Goal: Book appointment/travel/reservation

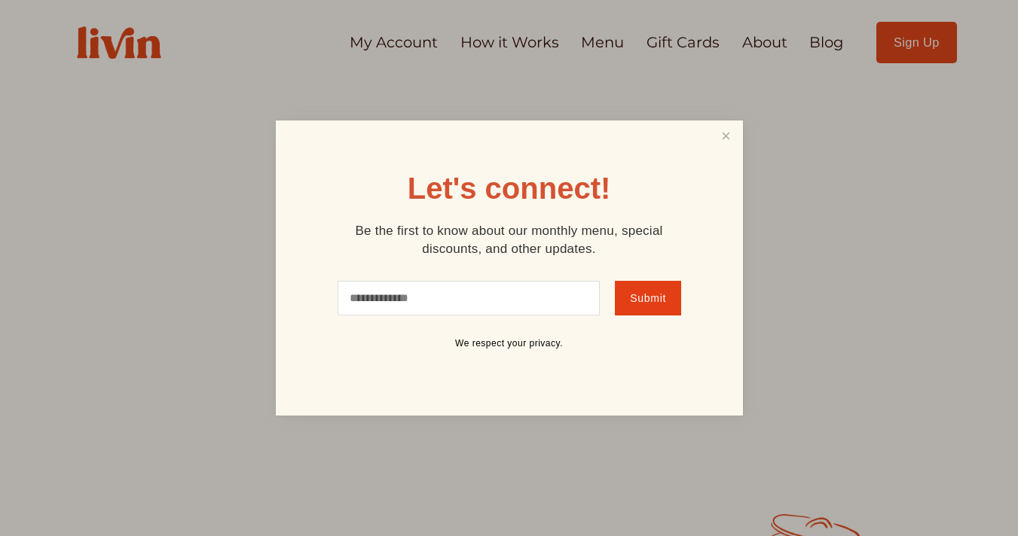
click at [393, 50] on div at bounding box center [509, 268] width 1018 height 536
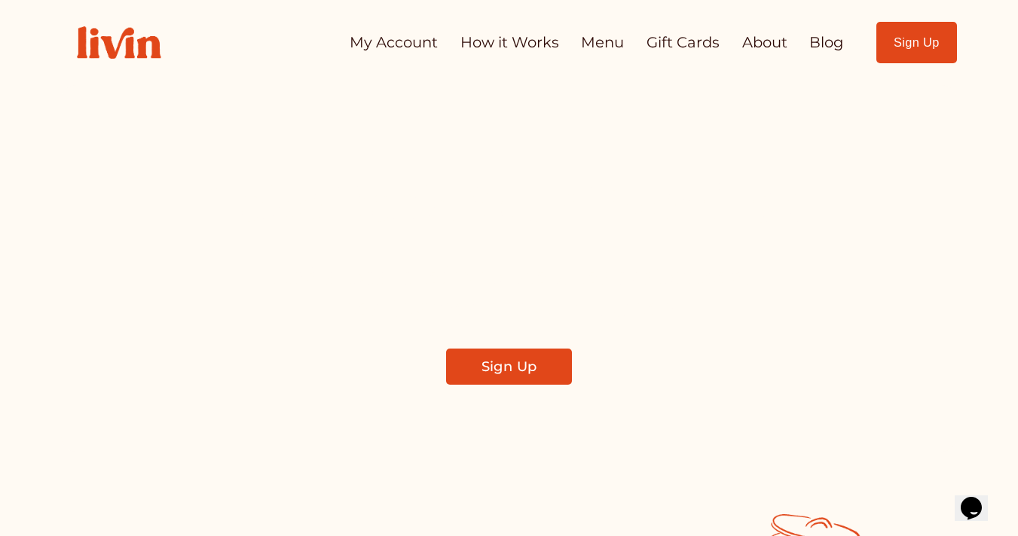
click at [401, 40] on link "My Account" at bounding box center [393, 42] width 88 height 29
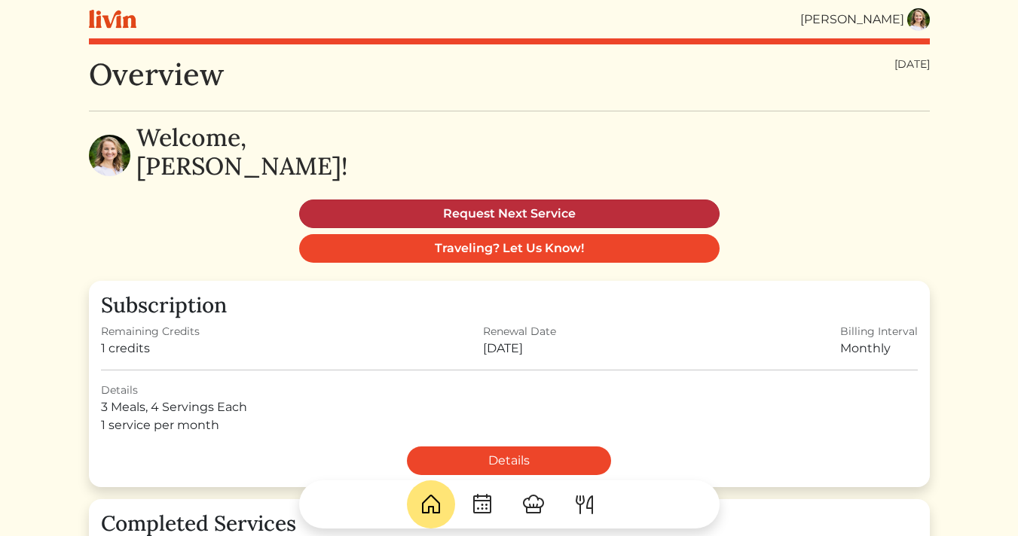
click at [497, 222] on link "Request Next Service" at bounding box center [509, 214] width 420 height 29
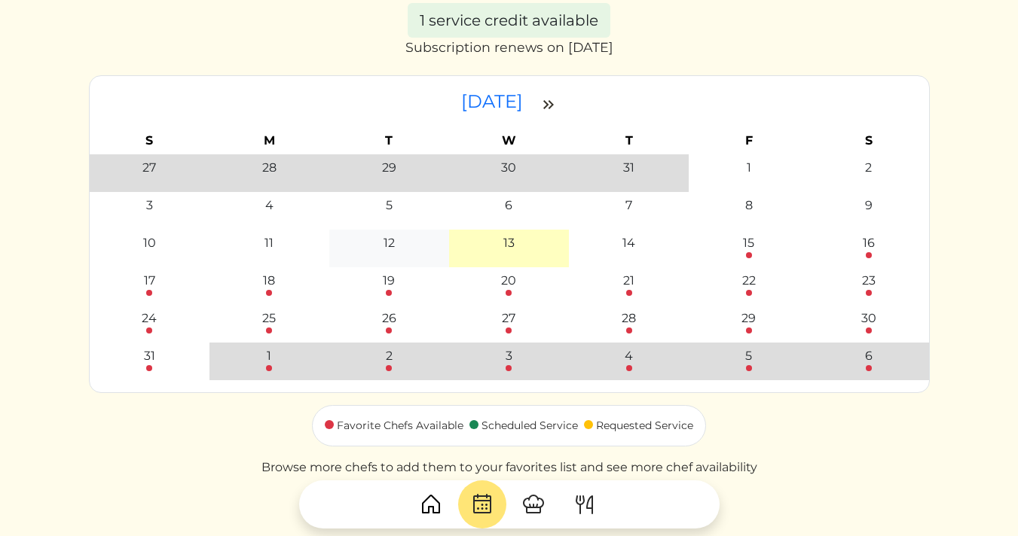
scroll to position [87, 0]
click at [267, 290] on div at bounding box center [269, 291] width 6 height 6
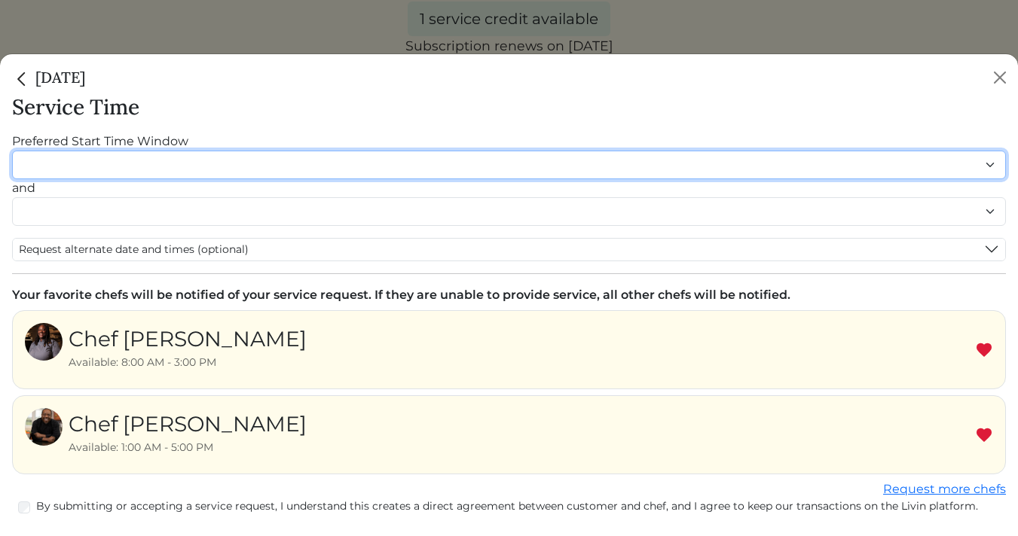
click at [264, 154] on select "******* ******* ******* ******* ******* ******* ******** ******** ******** ****…" at bounding box center [508, 165] width 993 height 29
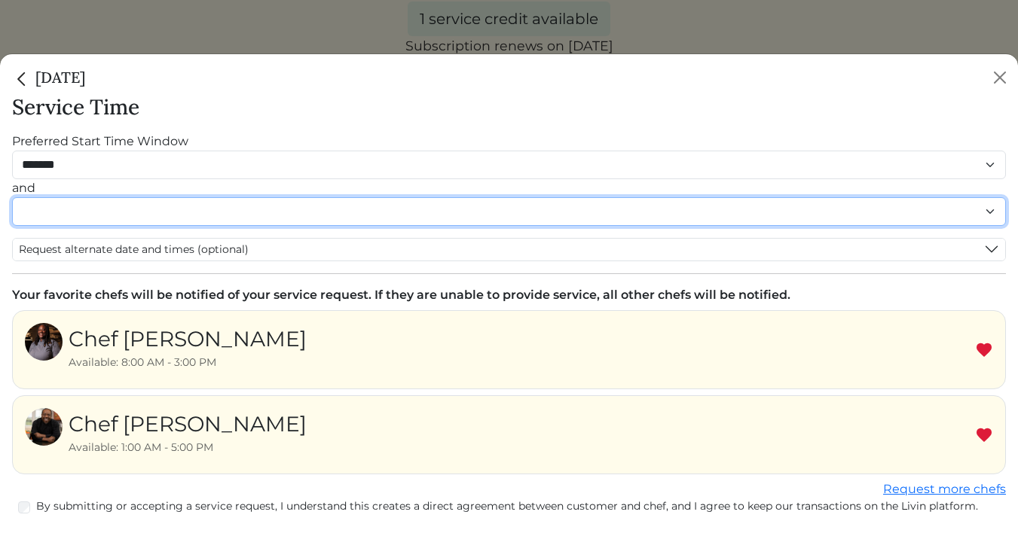
click at [159, 213] on select "******* ******* ******* ******* ******* ******* ******** ******** ******** ****…" at bounding box center [508, 211] width 993 height 29
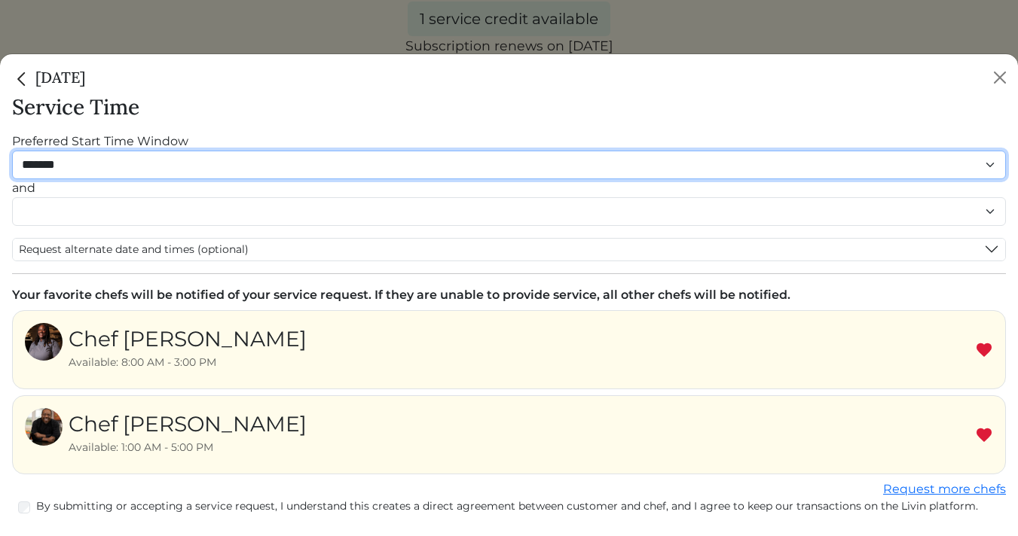
click at [83, 160] on select "******* ******* ******* ******* ******* ******* ******** ******** ******** ****…" at bounding box center [508, 165] width 993 height 29
select select "********"
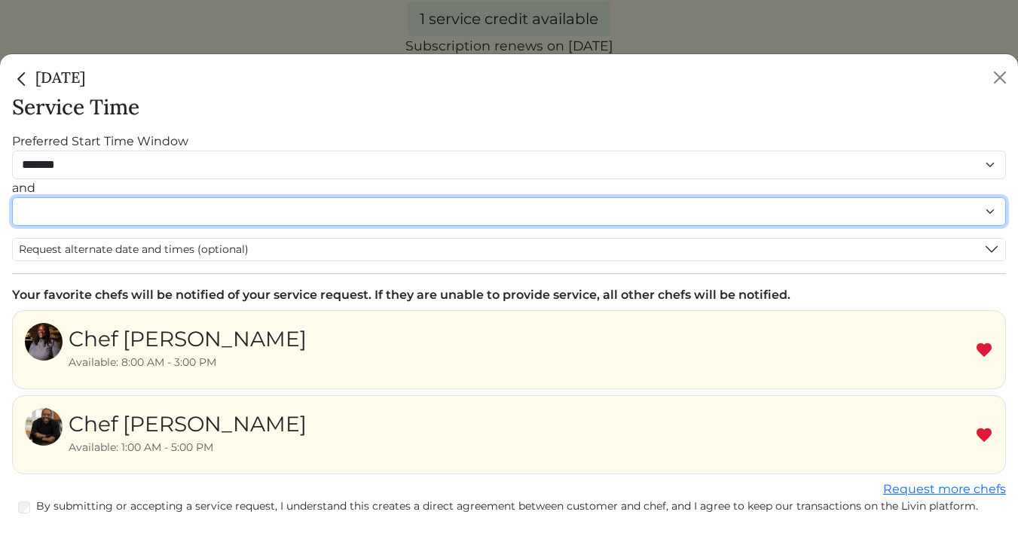
click at [59, 217] on select "******* ******* ******* ******* ******* ******* ******** ******** ******** ****…" at bounding box center [508, 211] width 993 height 29
select select "********"
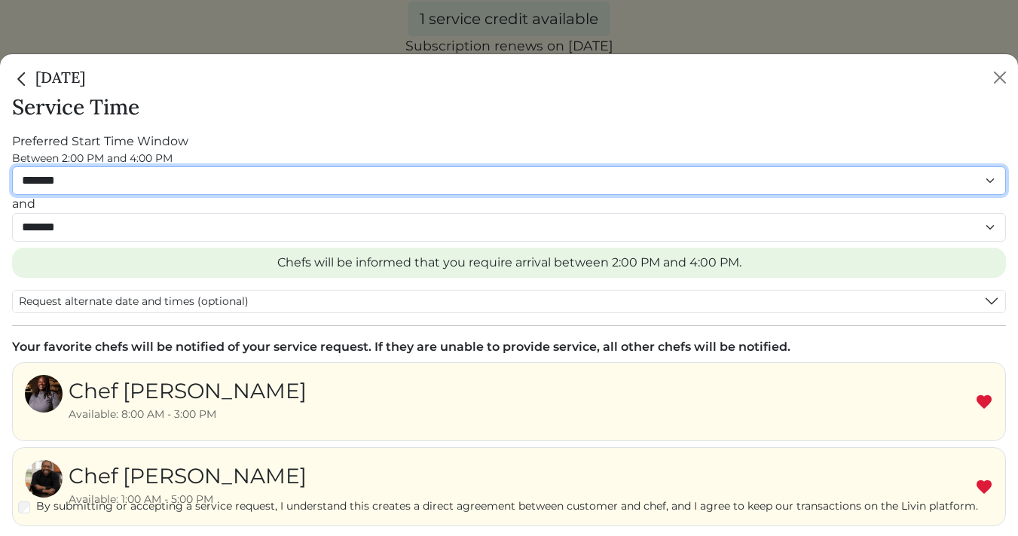
click at [78, 180] on select "******* ******* ******* ******* ******* ******* ******** ******** ******** ****…" at bounding box center [508, 180] width 993 height 29
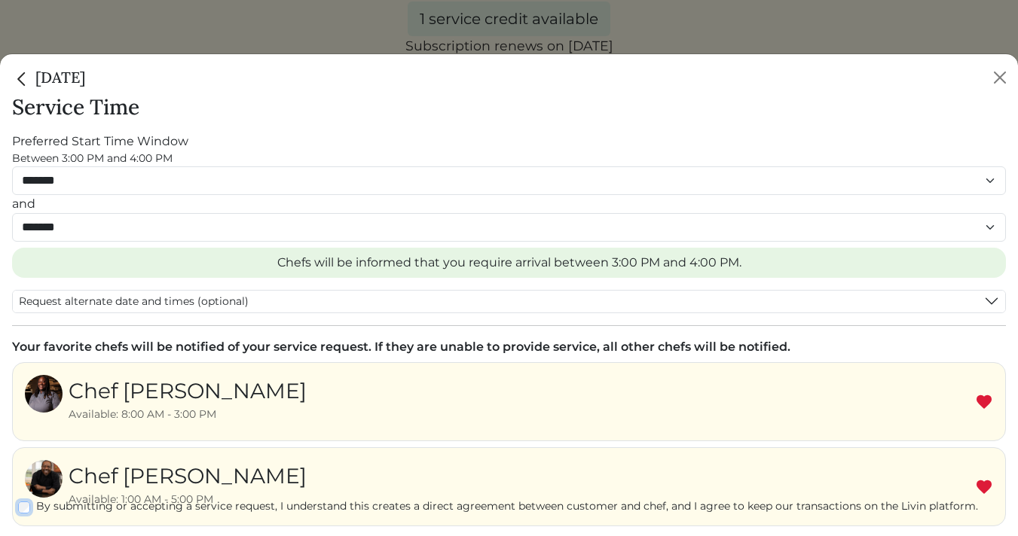
scroll to position [2, 0]
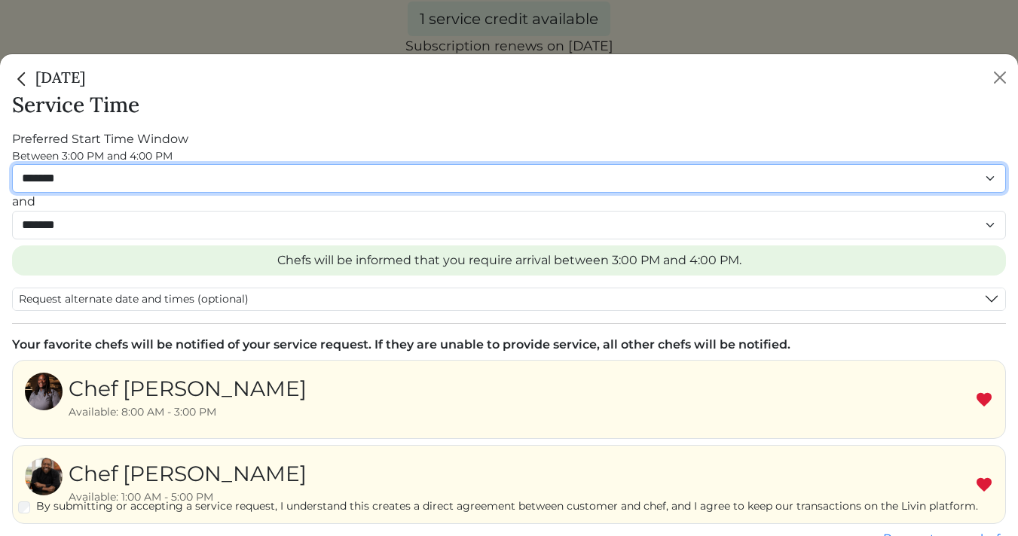
click at [201, 179] on select "******* ******* ******* ******* ******* ******* ******** ******** ******** ****…" at bounding box center [508, 178] width 993 height 29
select select "********"
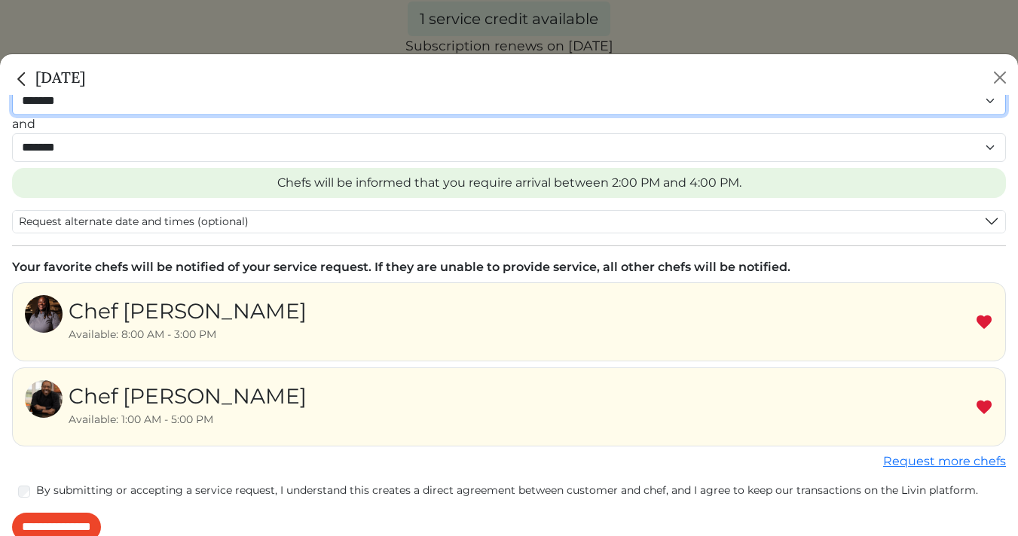
scroll to position [96, 0]
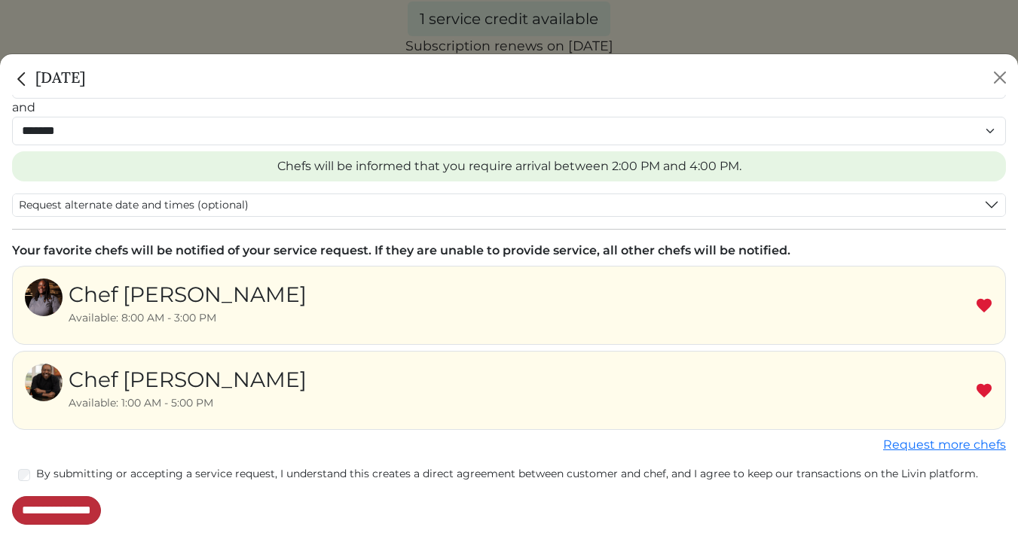
click at [52, 511] on input "**********" at bounding box center [56, 510] width 89 height 29
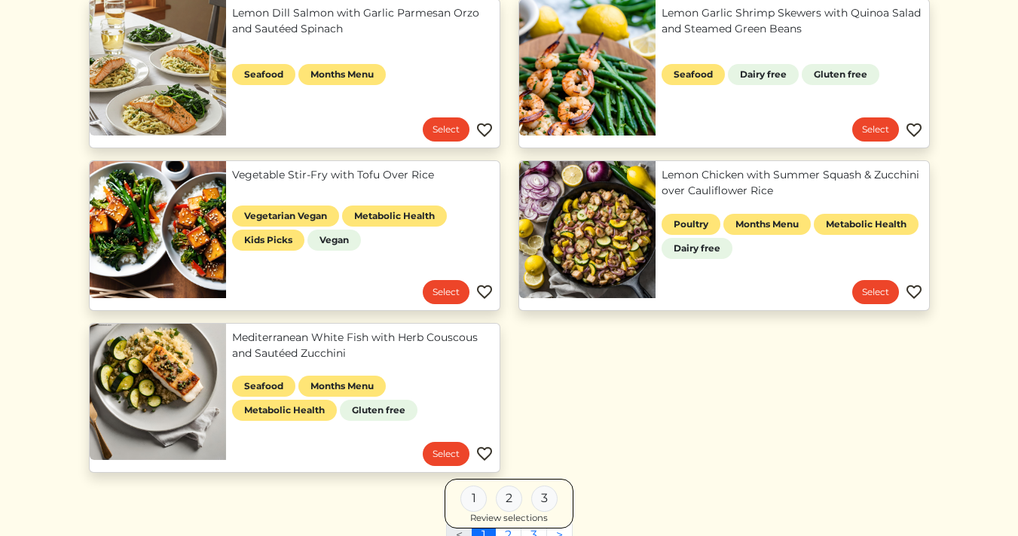
scroll to position [536, 0]
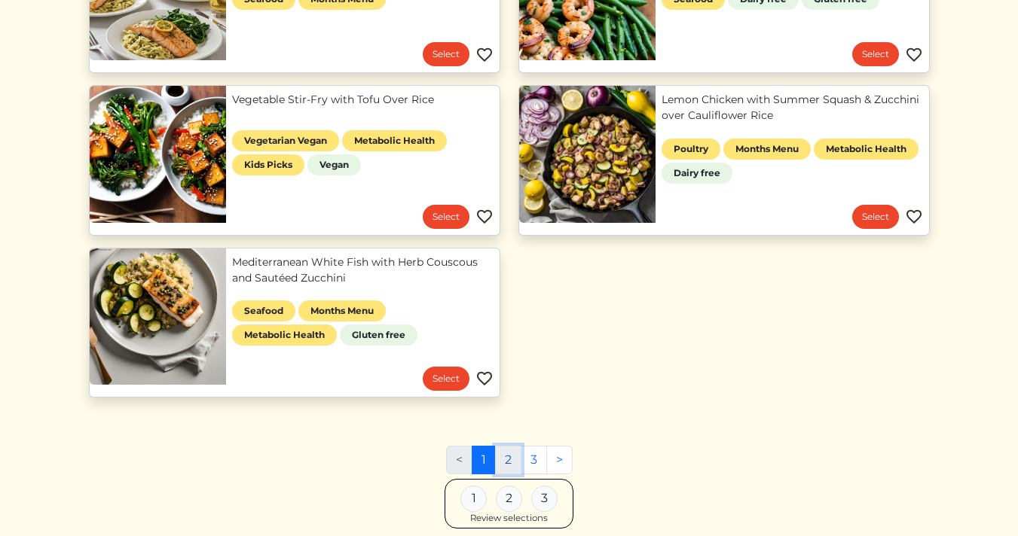
click at [508, 459] on link "2" at bounding box center [508, 460] width 26 height 29
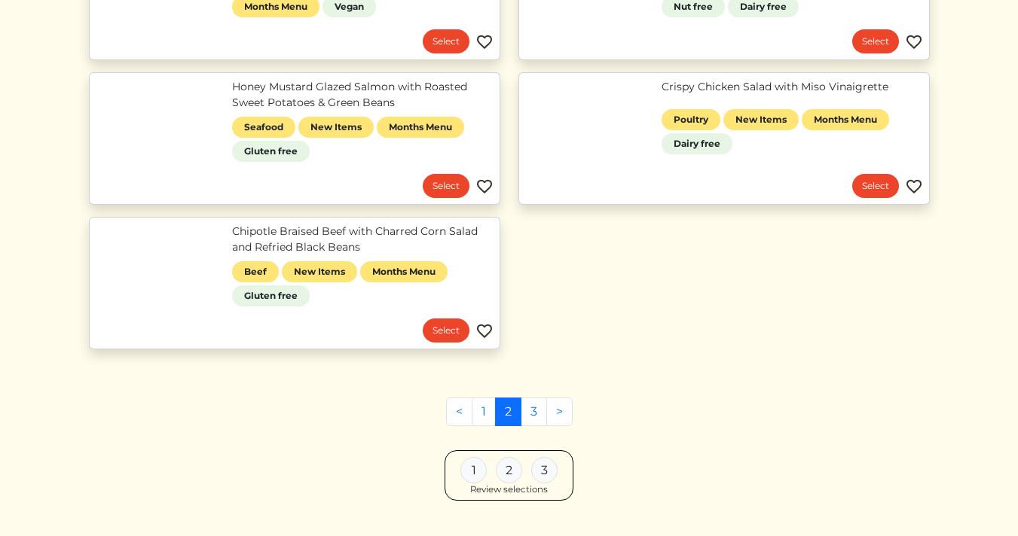
scroll to position [1335, 0]
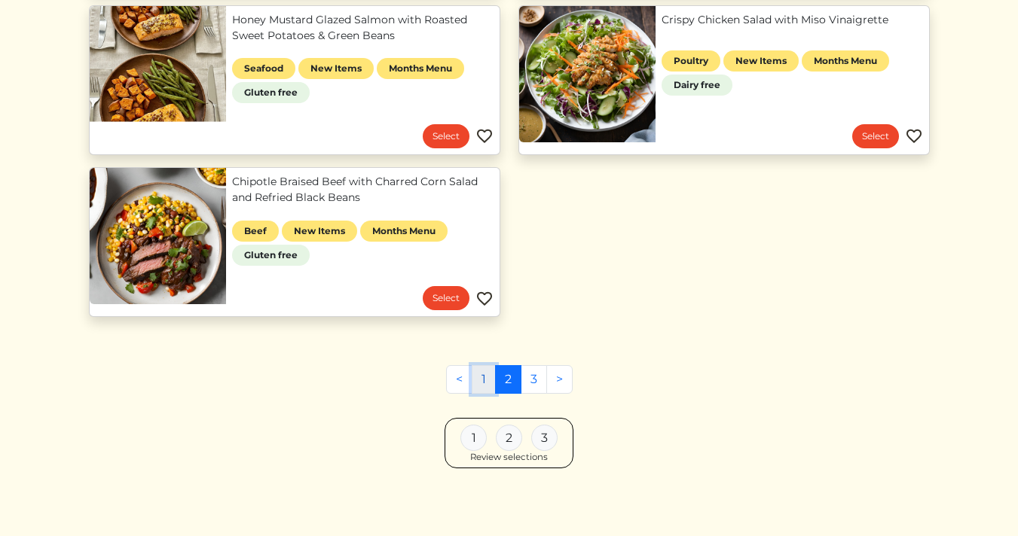
click at [487, 380] on link "1" at bounding box center [483, 379] width 24 height 29
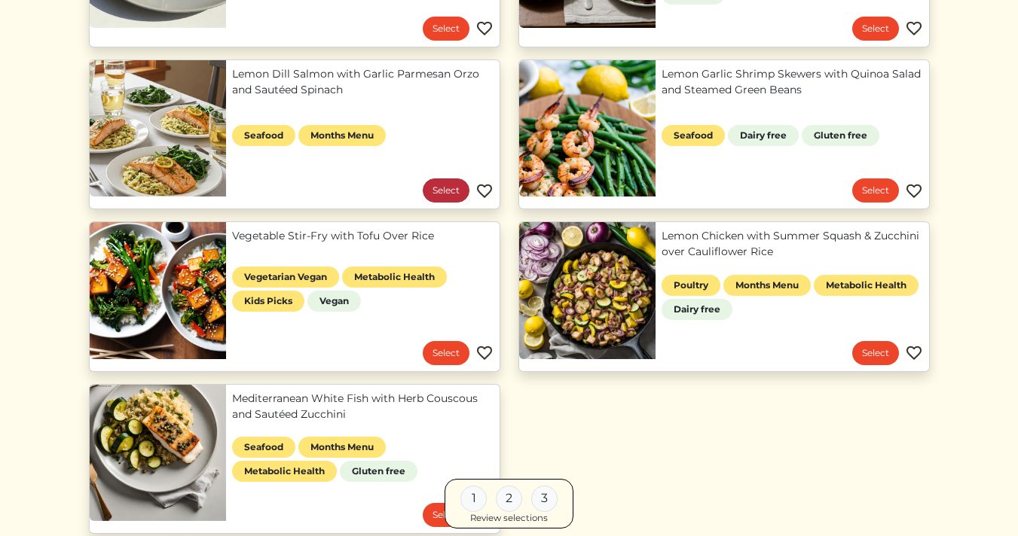
scroll to position [471, 0]
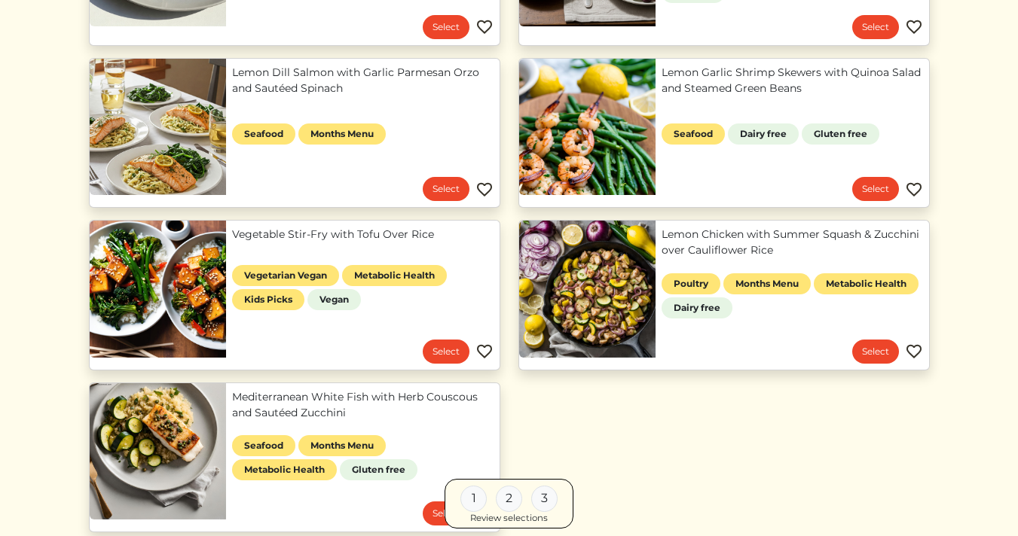
click at [484, 187] on img at bounding box center [484, 190] width 18 height 18
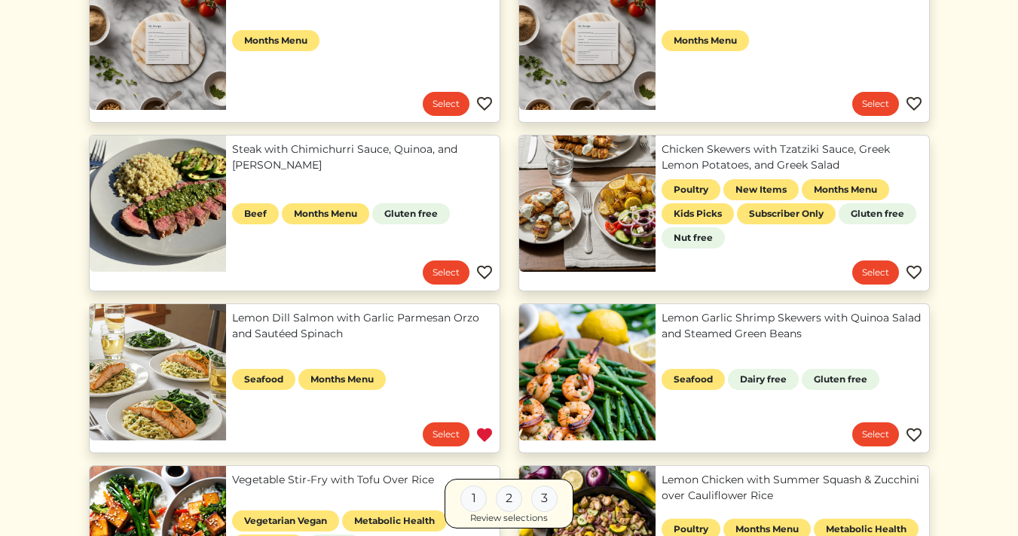
scroll to position [226, 0]
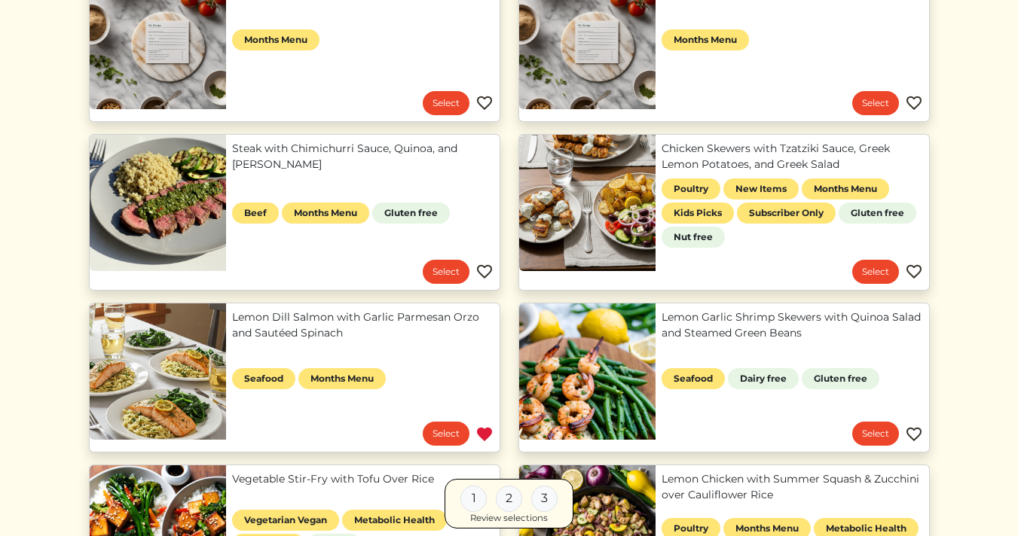
click at [485, 270] on img at bounding box center [484, 272] width 18 height 18
click at [911, 270] on img at bounding box center [914, 272] width 18 height 18
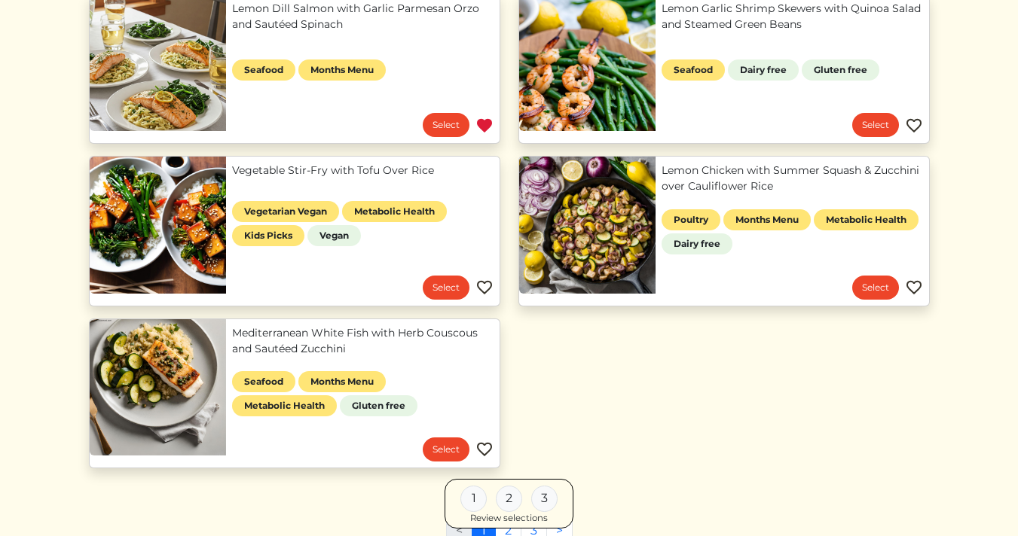
scroll to position [536, 0]
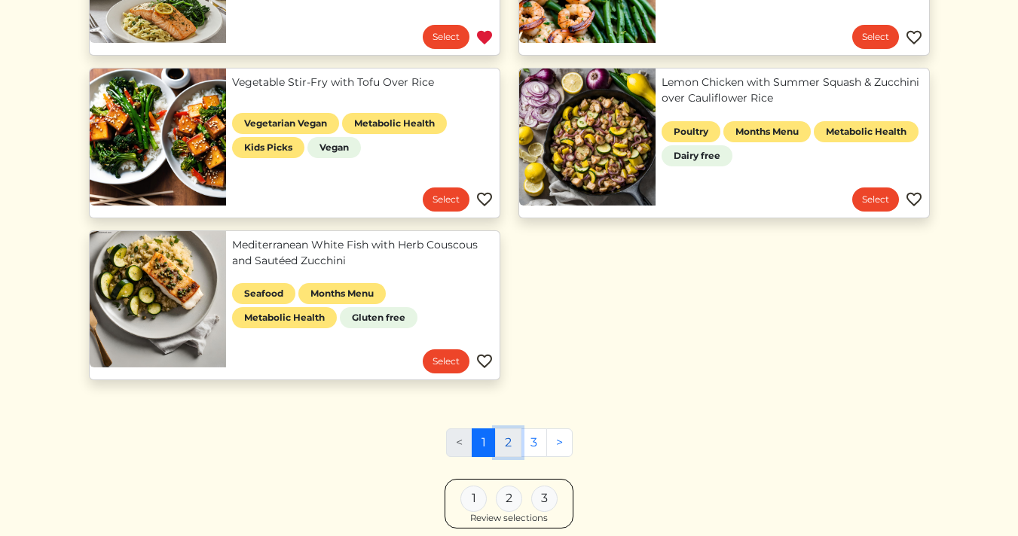
click at [508, 438] on link "2" at bounding box center [508, 443] width 26 height 29
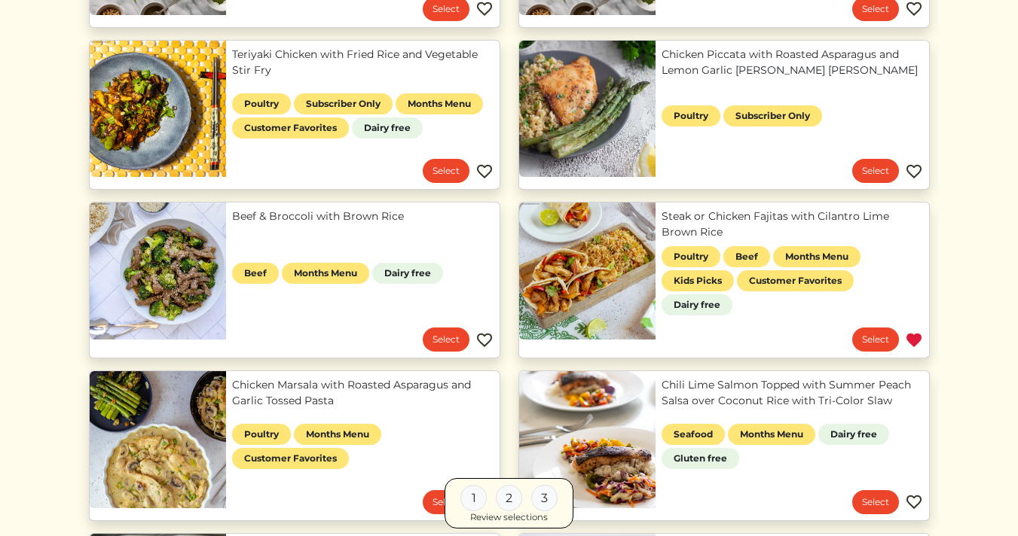
scroll to position [339, 0]
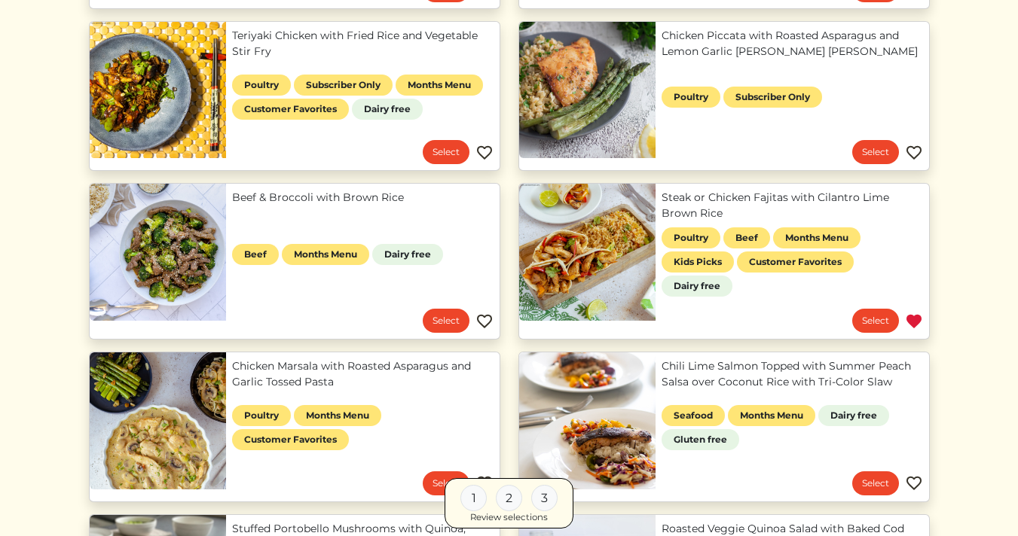
click at [480, 152] on img at bounding box center [484, 153] width 18 height 18
click at [485, 317] on img at bounding box center [484, 322] width 18 height 18
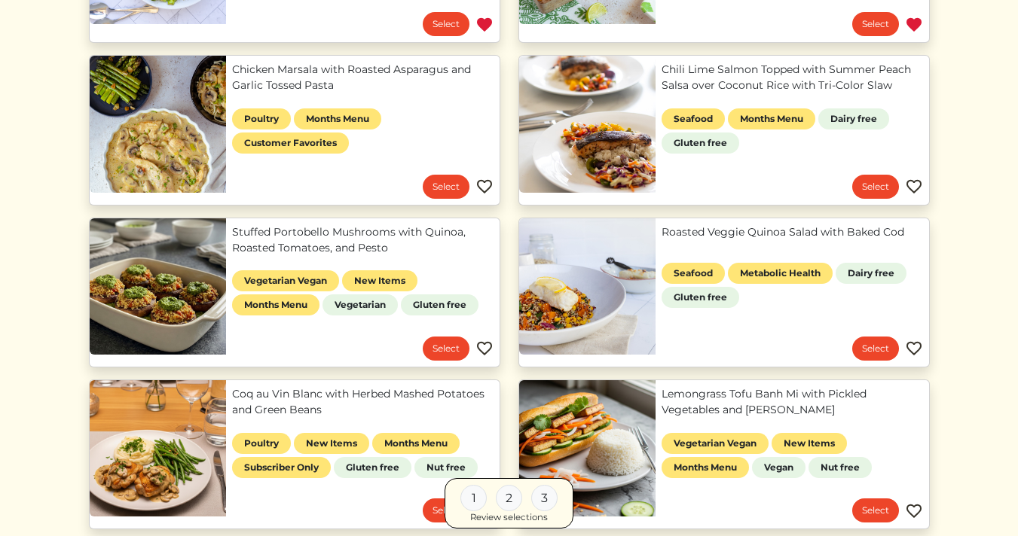
scroll to position [637, 0]
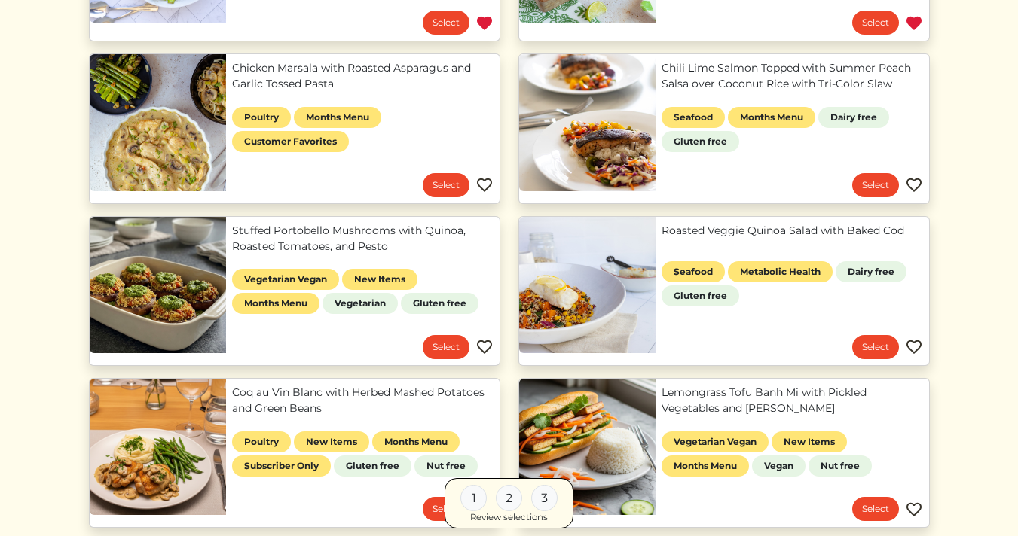
click at [483, 348] on img at bounding box center [484, 347] width 18 height 18
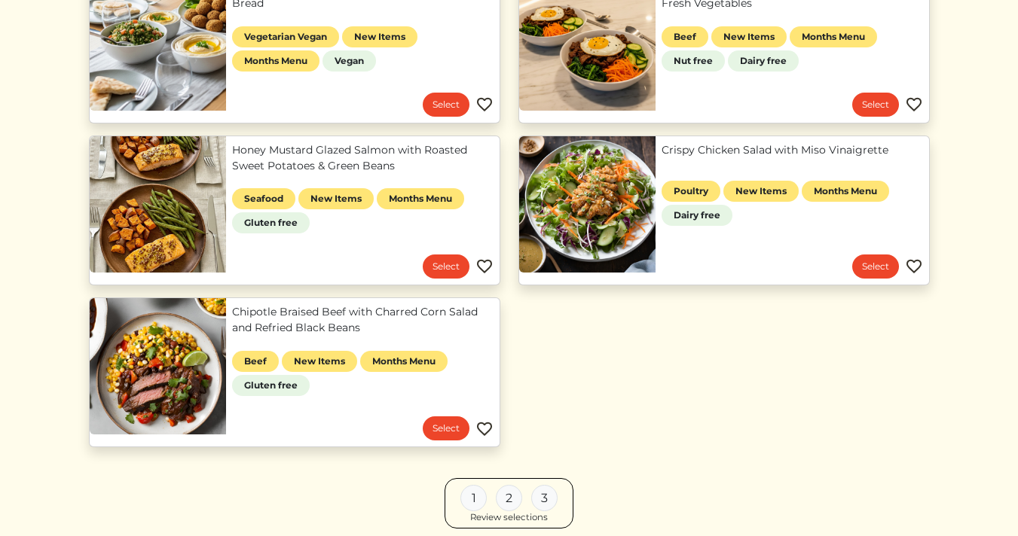
scroll to position [1208, 0]
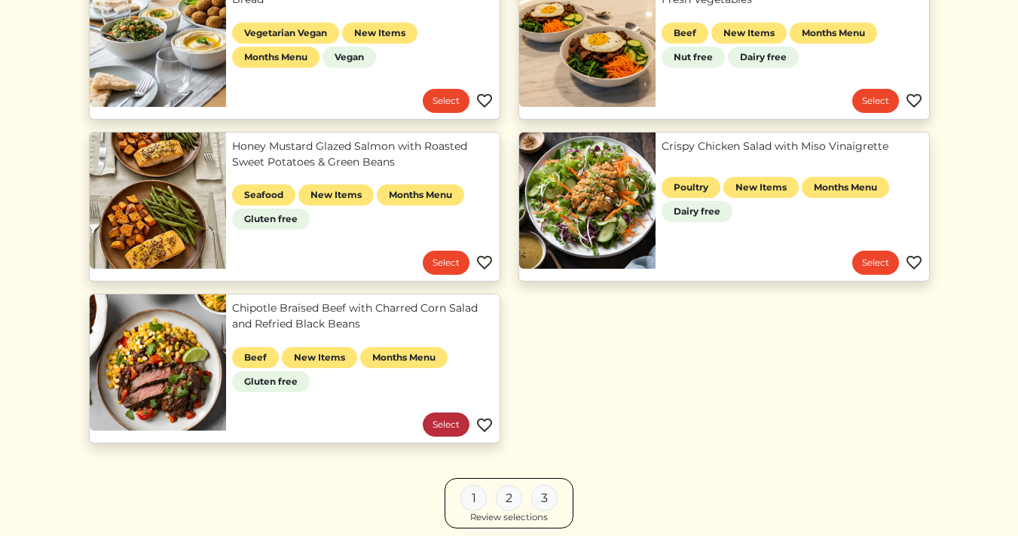
click at [450, 420] on link "Select" at bounding box center [446, 425] width 47 height 24
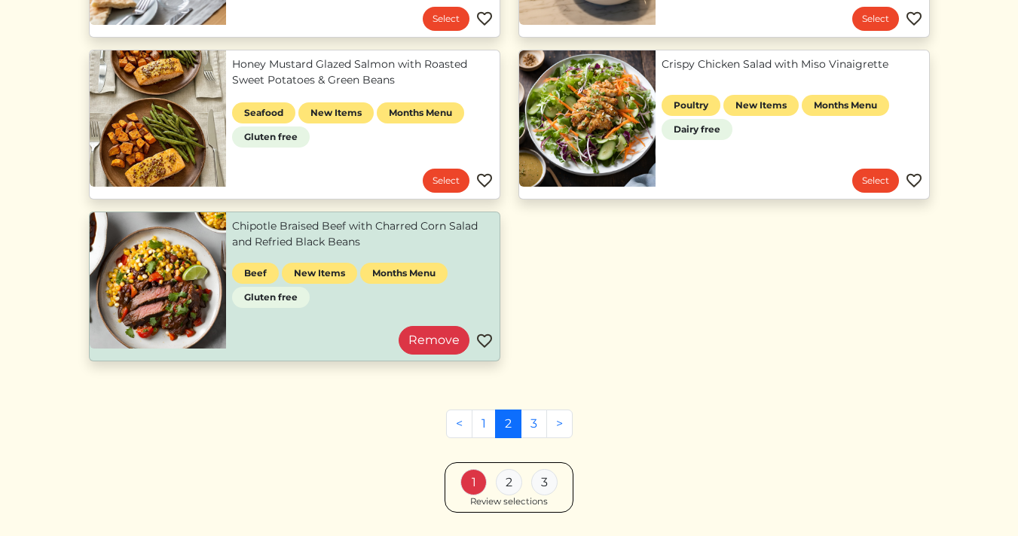
scroll to position [1292, 0]
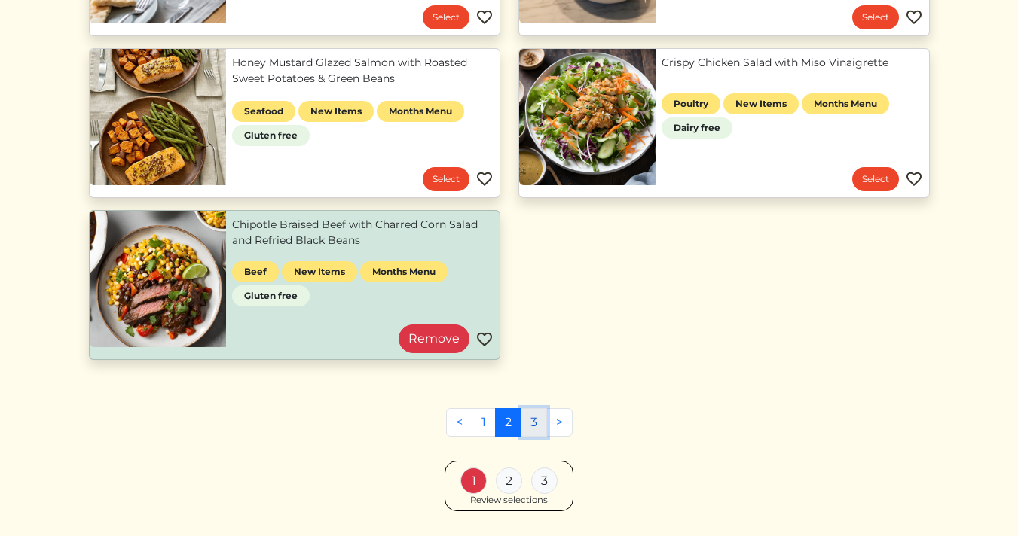
click at [533, 418] on link "3" at bounding box center [533, 422] width 26 height 29
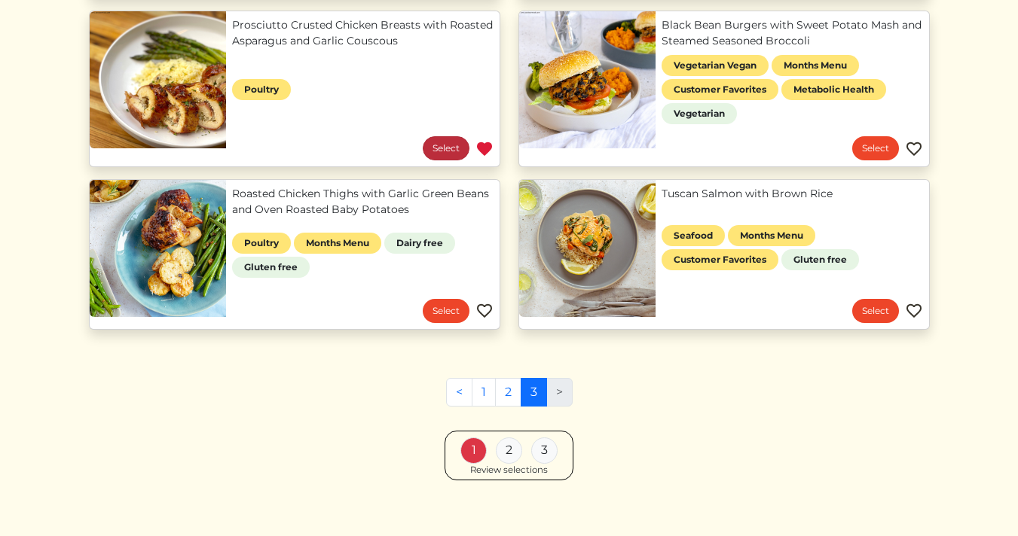
scroll to position [1011, 0]
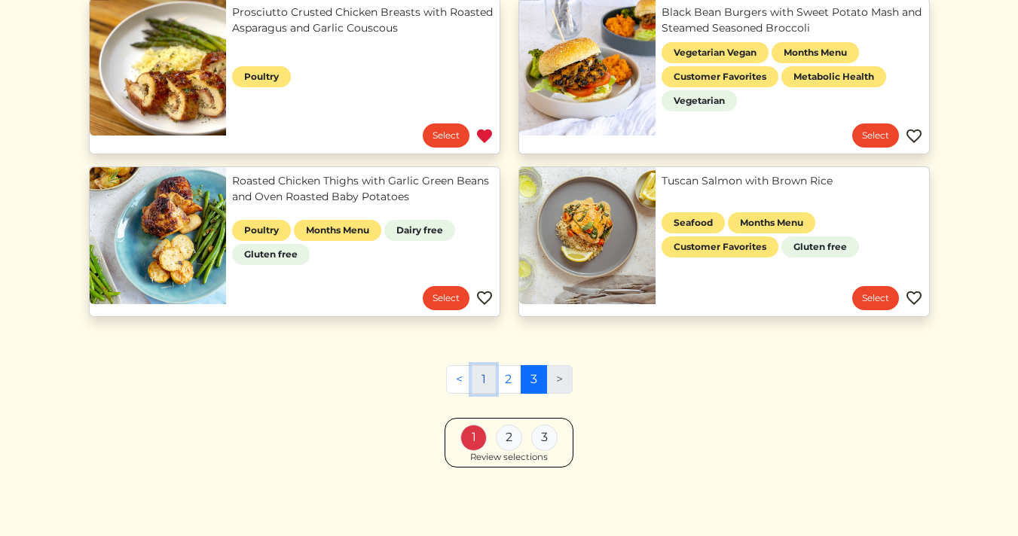
click at [484, 378] on link "1" at bounding box center [483, 379] width 24 height 29
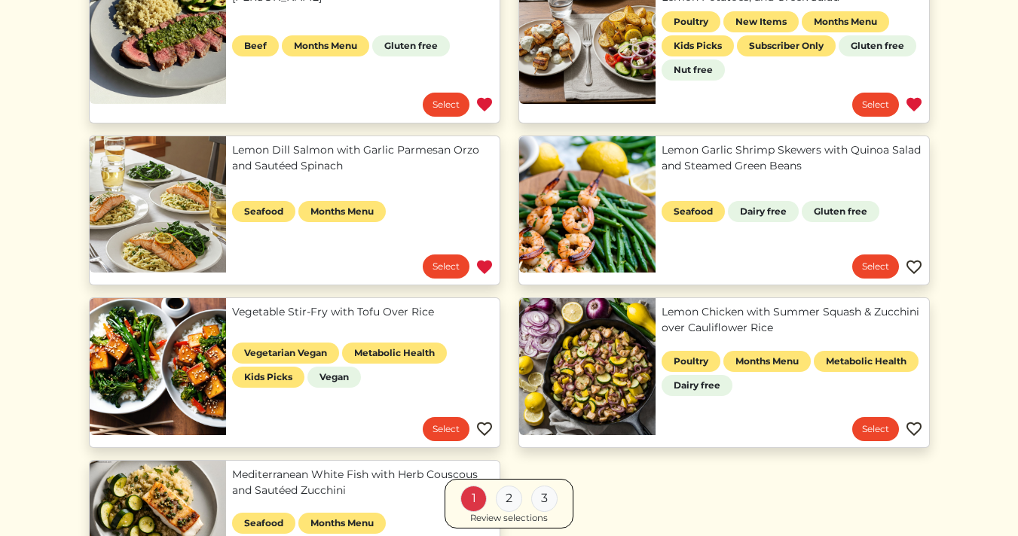
scroll to position [398, 0]
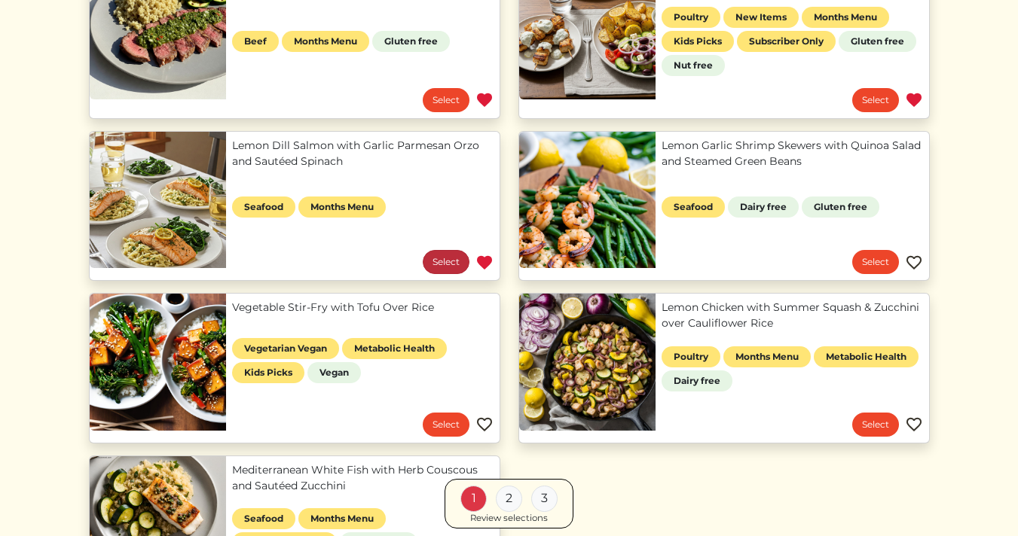
click at [449, 261] on link "Select" at bounding box center [446, 262] width 47 height 24
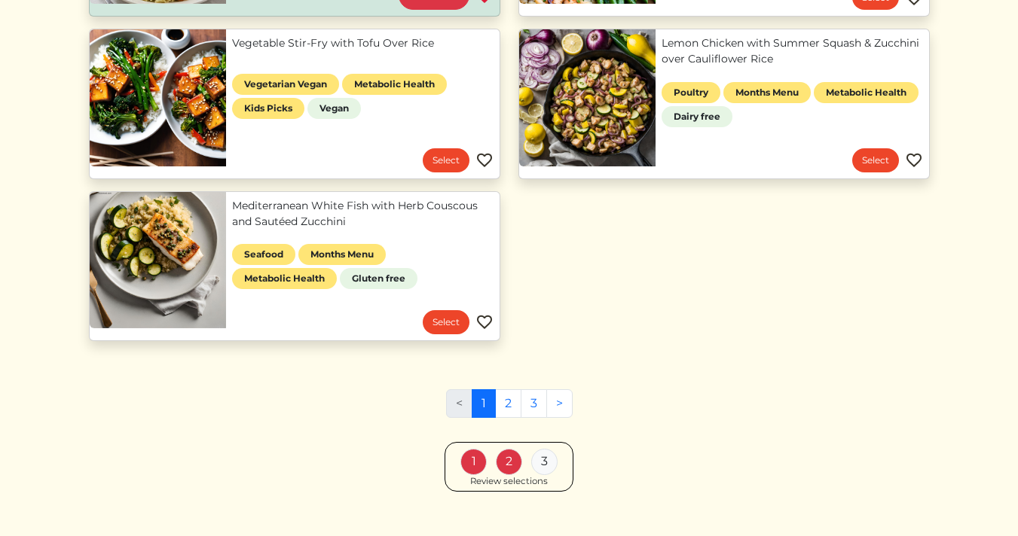
scroll to position [686, 0]
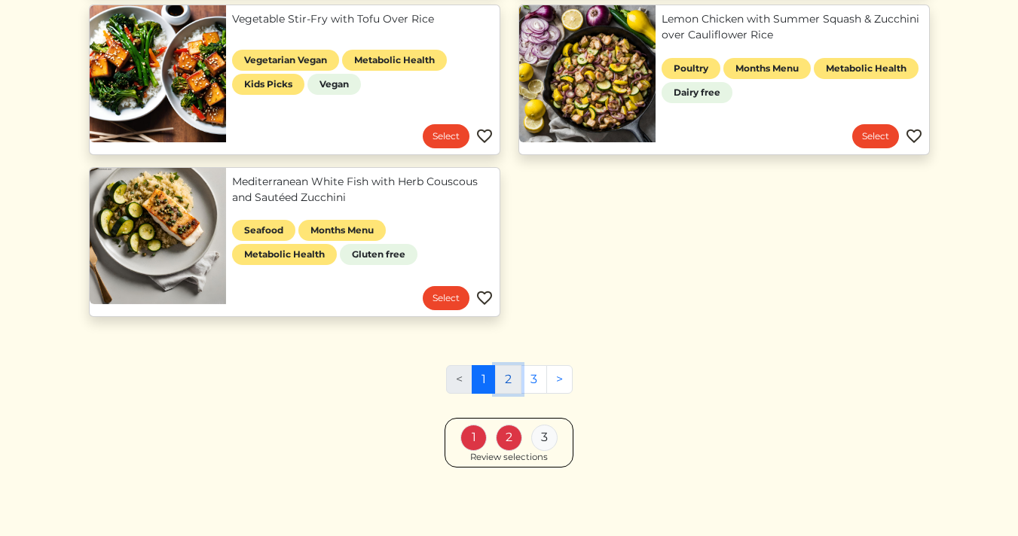
click at [511, 378] on link "2" at bounding box center [508, 379] width 26 height 29
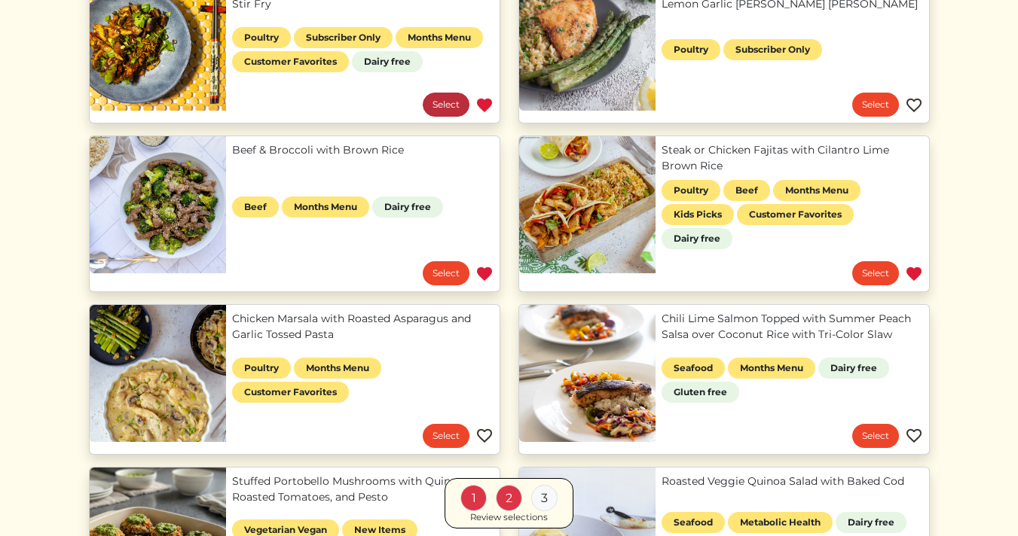
scroll to position [388, 0]
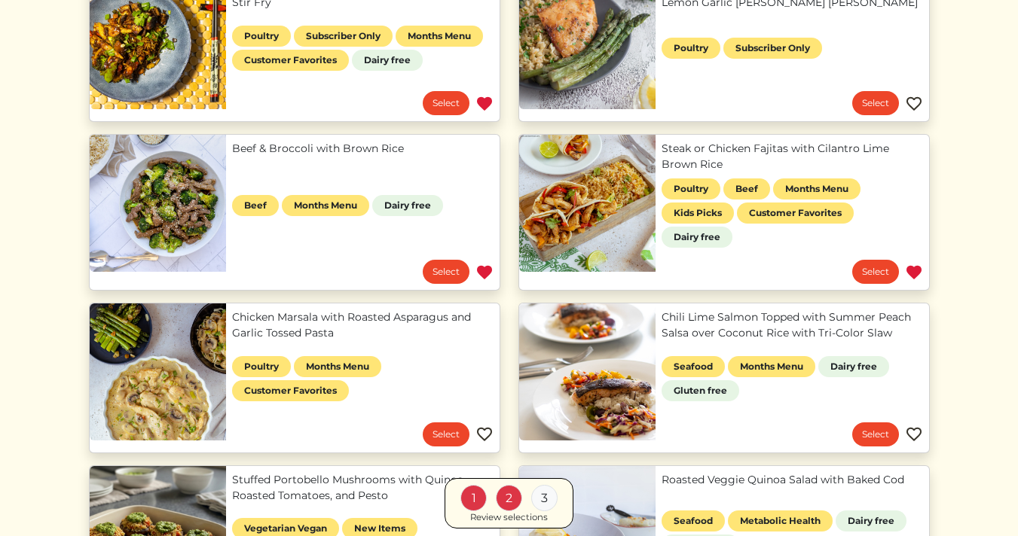
click at [336, 336] on link "Chicken Marsala with Roasted Asparagus and Garlic Tossed Pasta" at bounding box center [362, 326] width 261 height 32
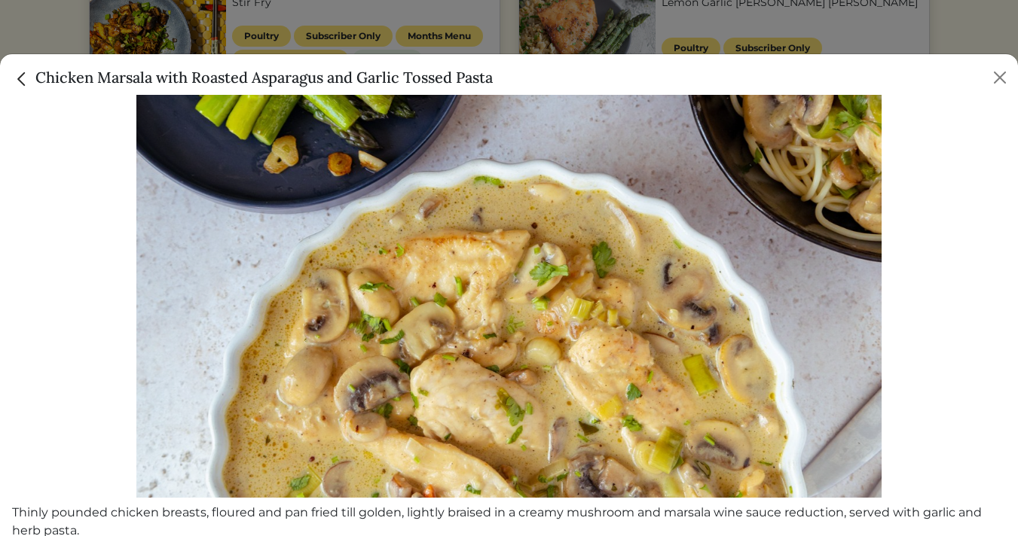
scroll to position [127, 0]
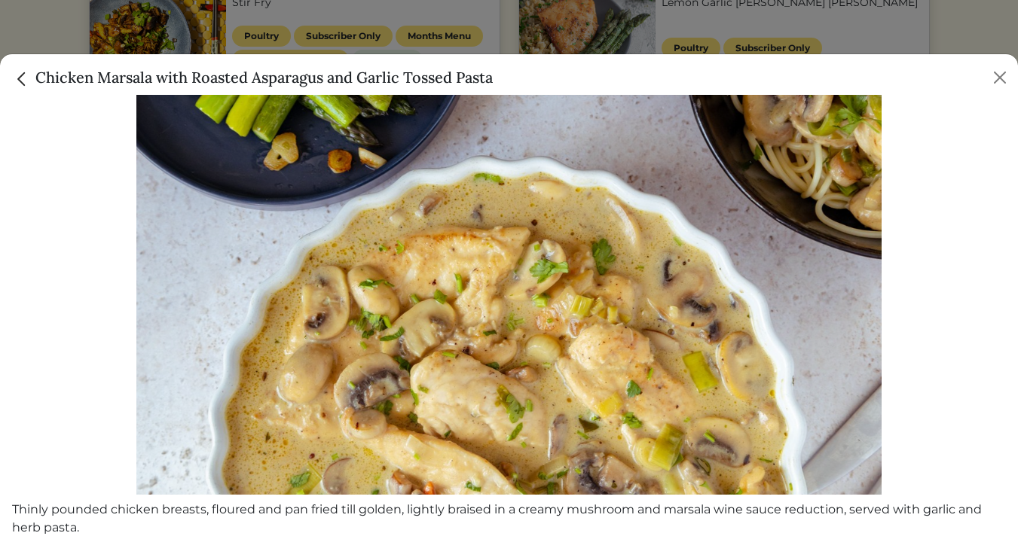
click at [23, 78] on img "Close" at bounding box center [22, 79] width 20 height 20
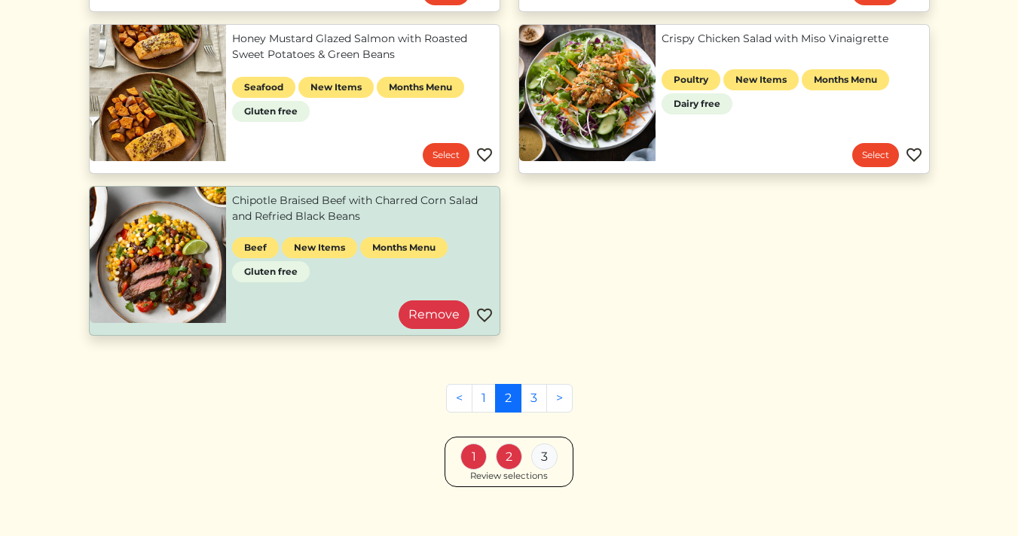
scroll to position [1317, 0]
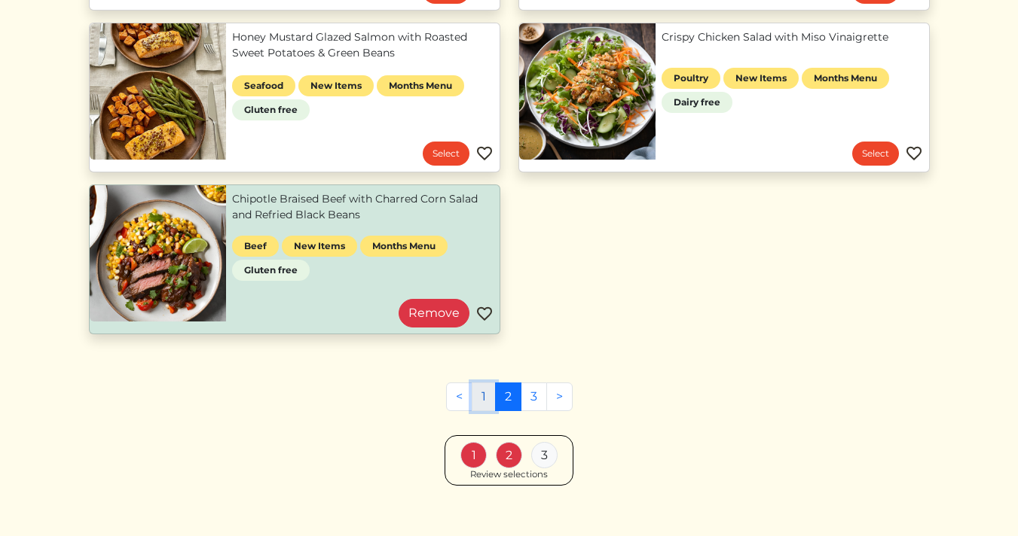
click at [482, 391] on link "1" at bounding box center [483, 397] width 24 height 29
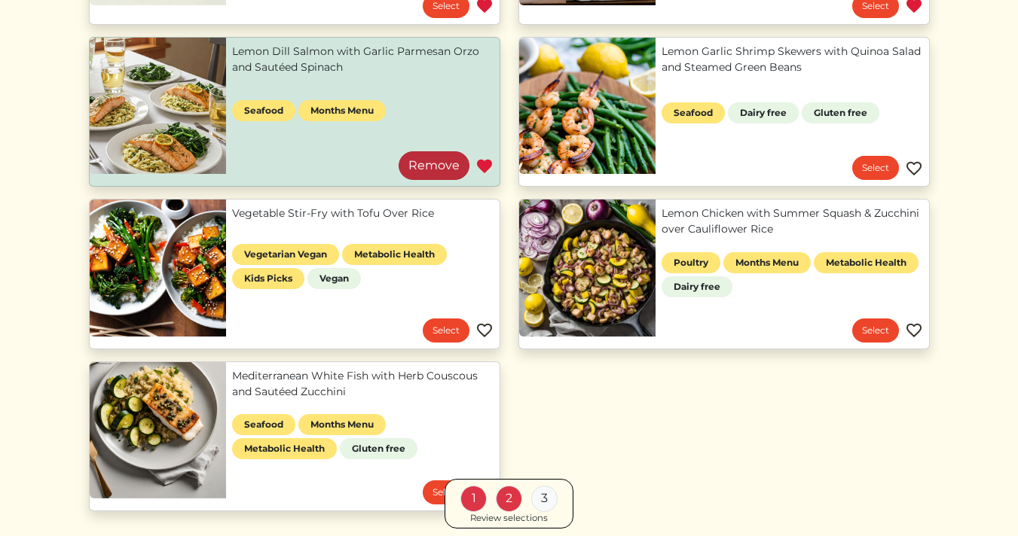
scroll to position [686, 0]
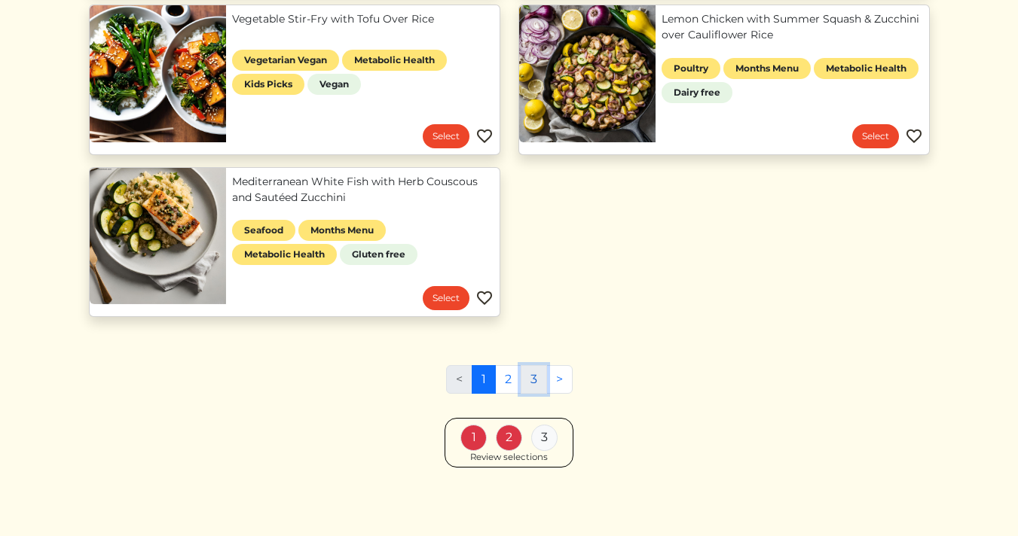
click at [537, 372] on link "3" at bounding box center [533, 379] width 26 height 29
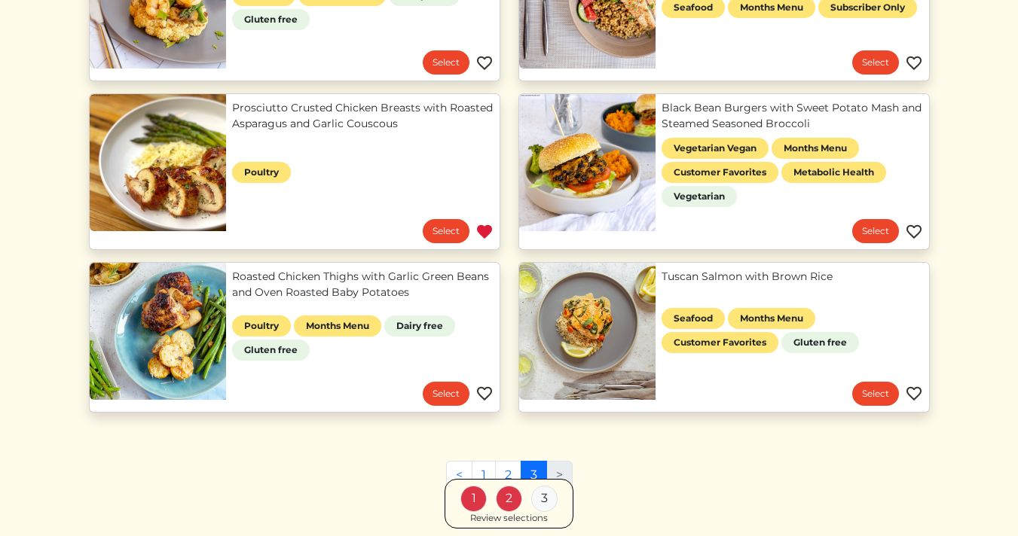
scroll to position [941, 0]
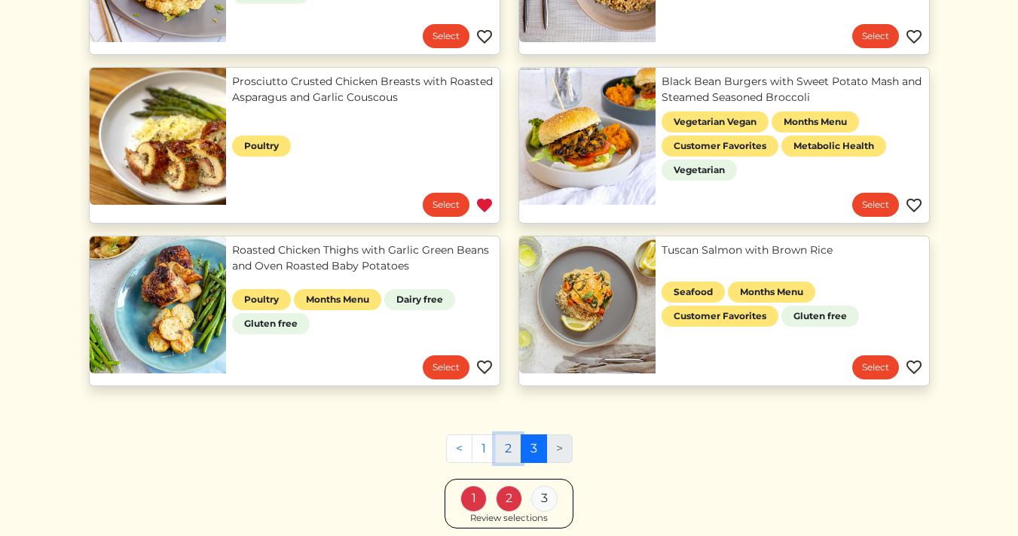
click at [506, 450] on link "2" at bounding box center [508, 449] width 26 height 29
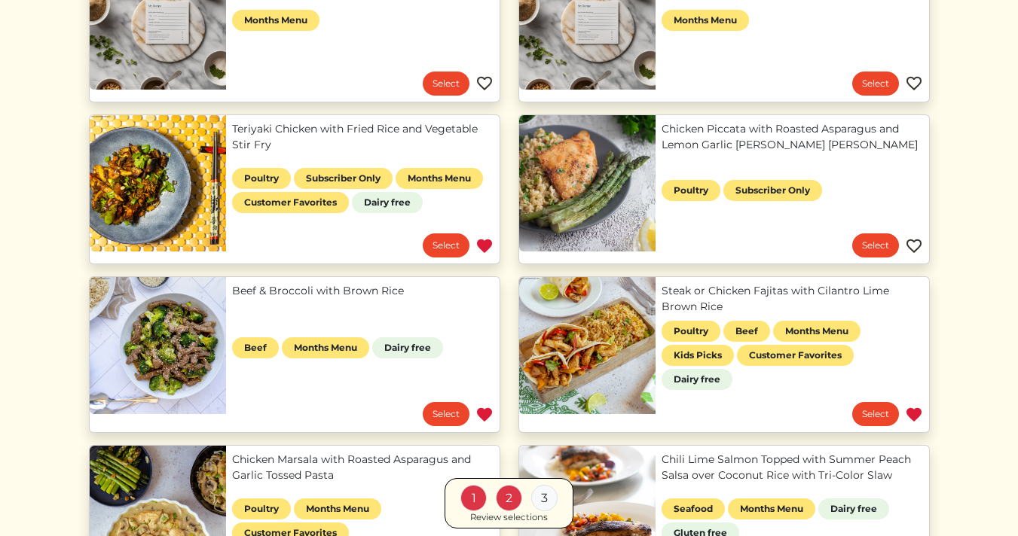
scroll to position [243, 0]
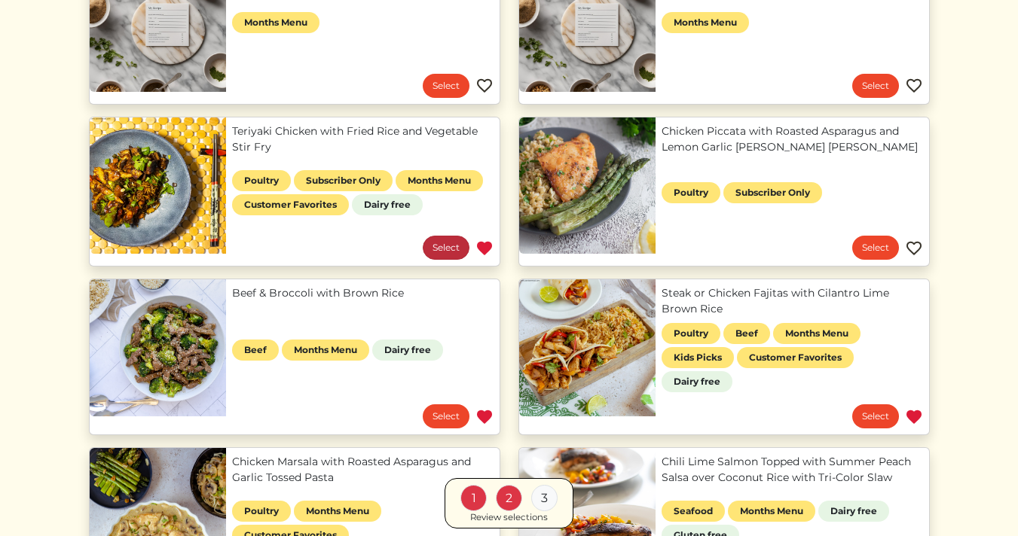
click at [447, 249] on link "Select" at bounding box center [446, 248] width 47 height 24
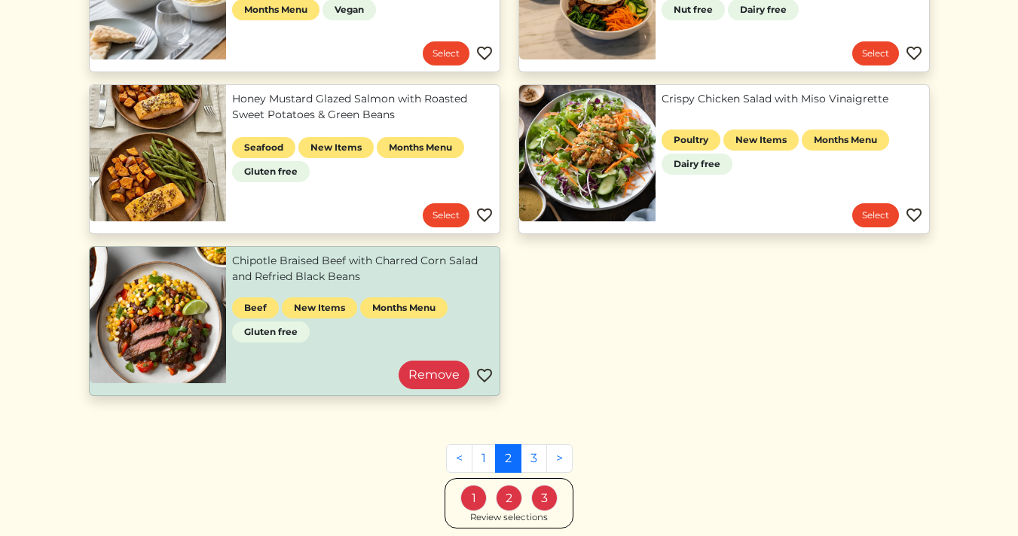
scroll to position [1335, 0]
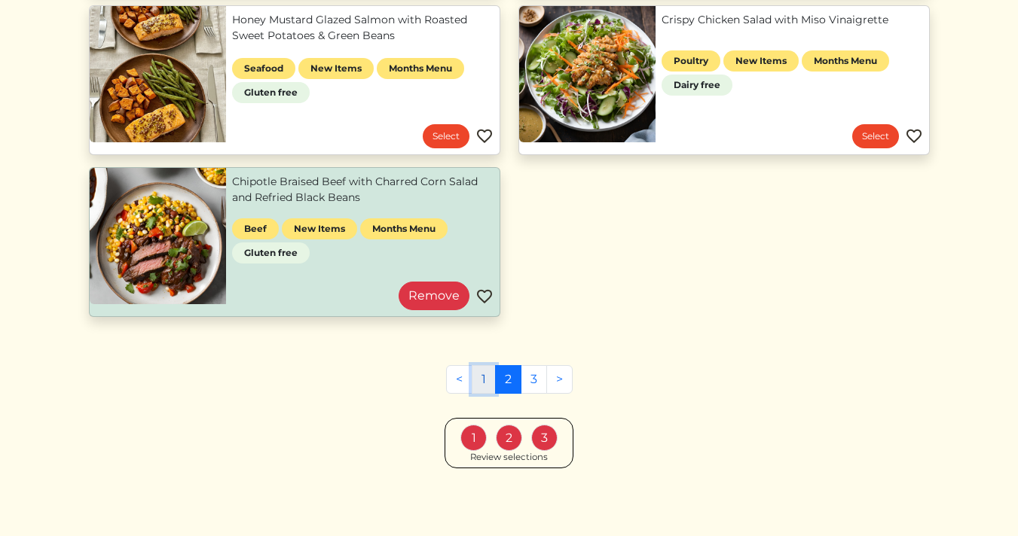
click at [485, 381] on link "1" at bounding box center [483, 379] width 24 height 29
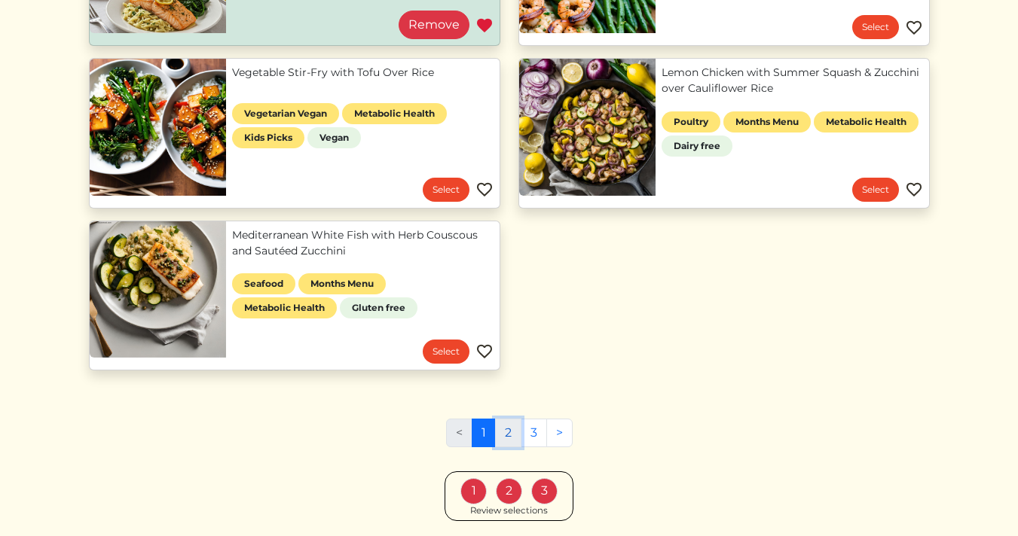
click at [508, 429] on link "2" at bounding box center [508, 433] width 26 height 29
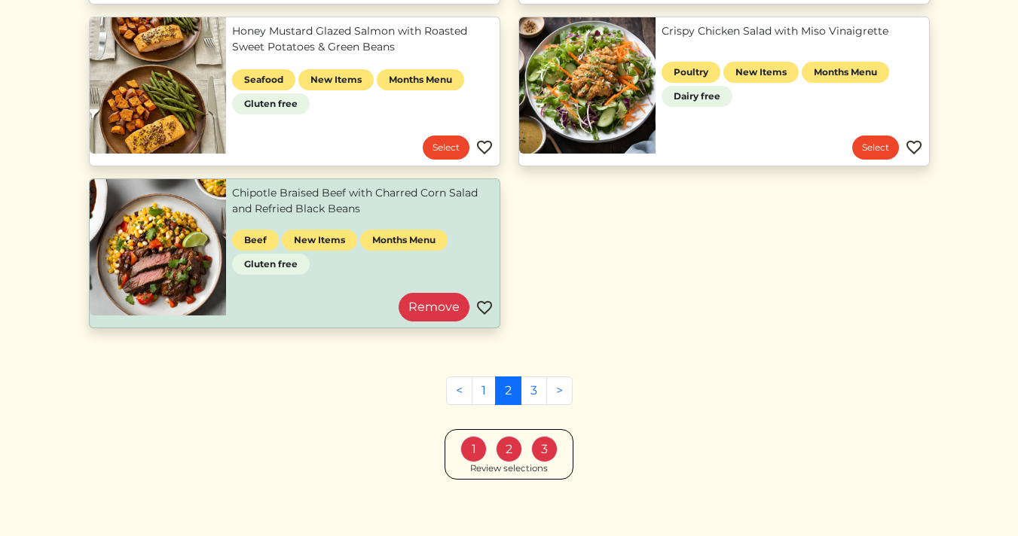
scroll to position [1335, 0]
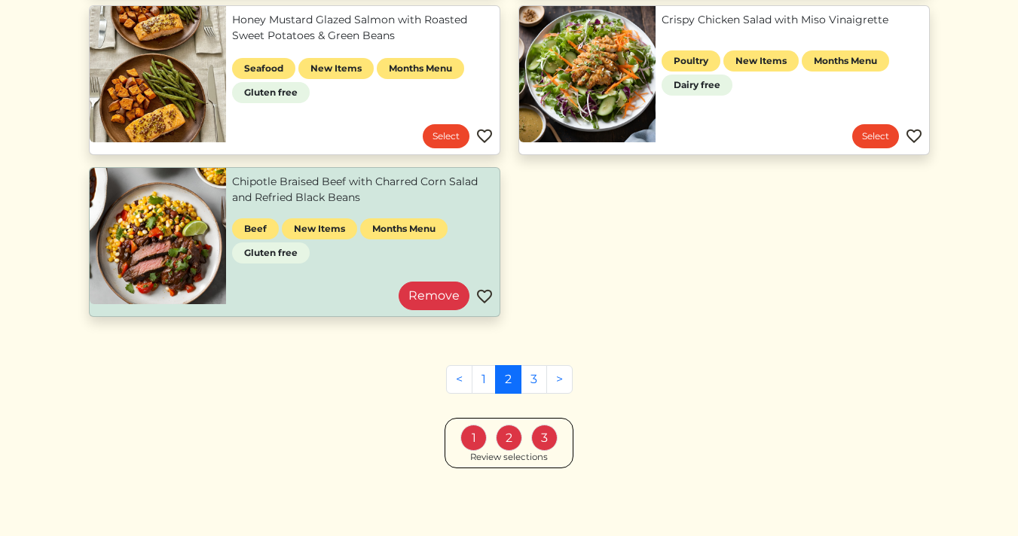
click at [528, 454] on div "Review selections" at bounding box center [509, 458] width 78 height 14
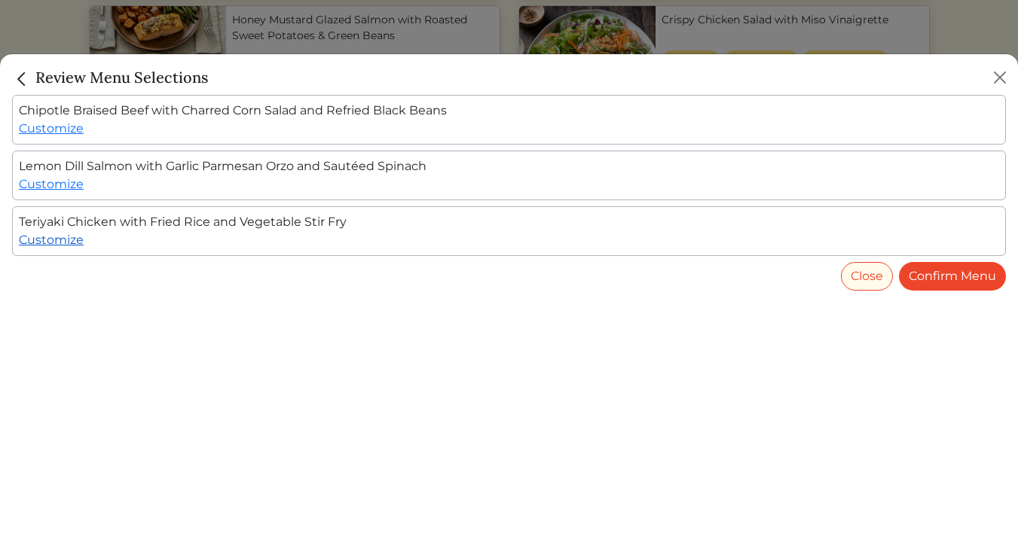
click at [55, 240] on link "Customize" at bounding box center [51, 240] width 65 height 14
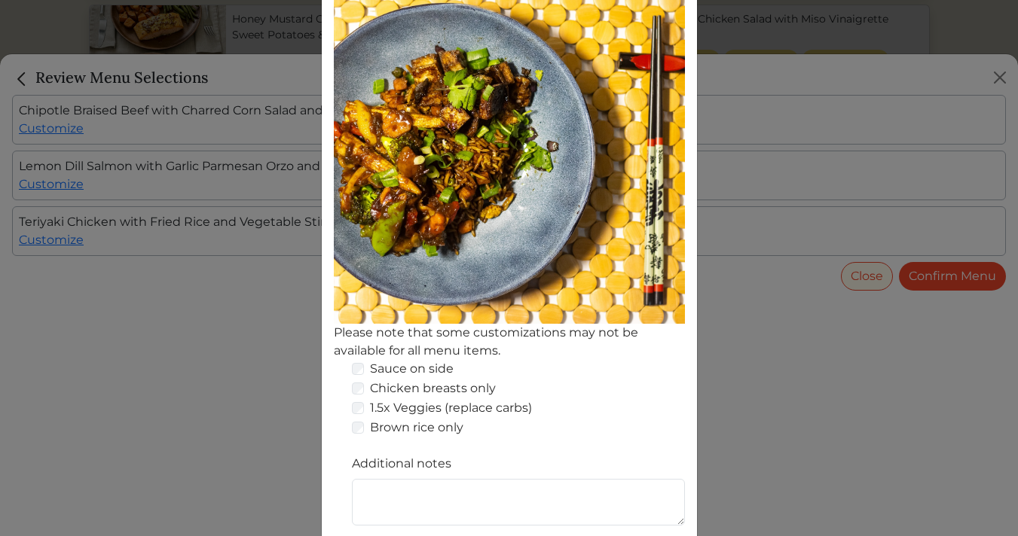
scroll to position [228, 0]
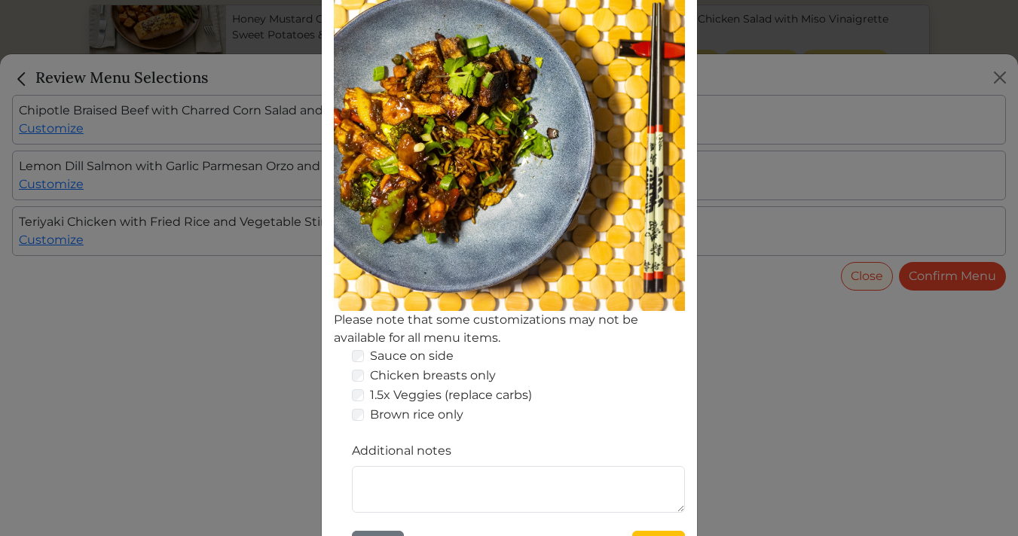
click at [999, 79] on div "Customize Teriyaki Chicken with Fried Rice and Vegetable Stir Fry Please note t…" at bounding box center [509, 268] width 1018 height 536
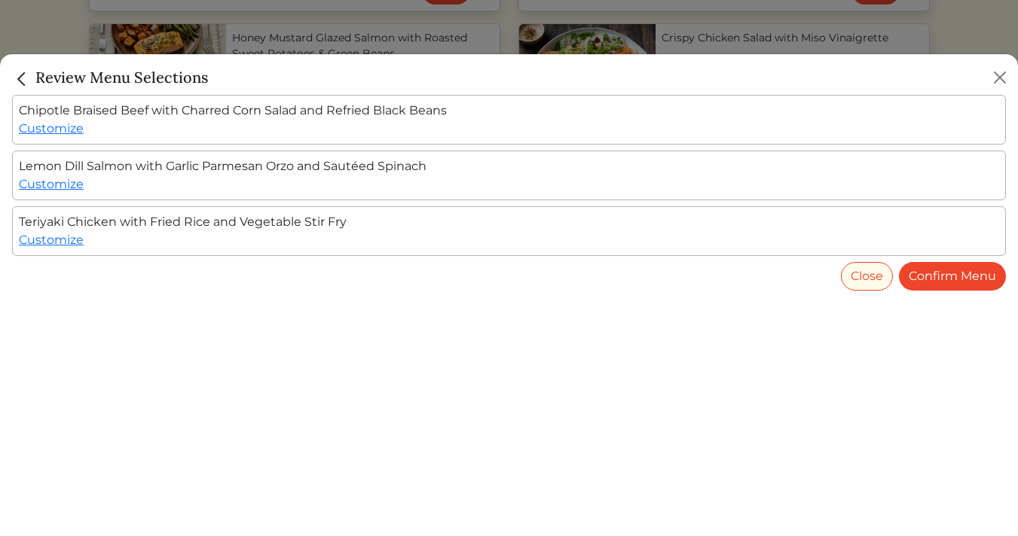
scroll to position [1335, 0]
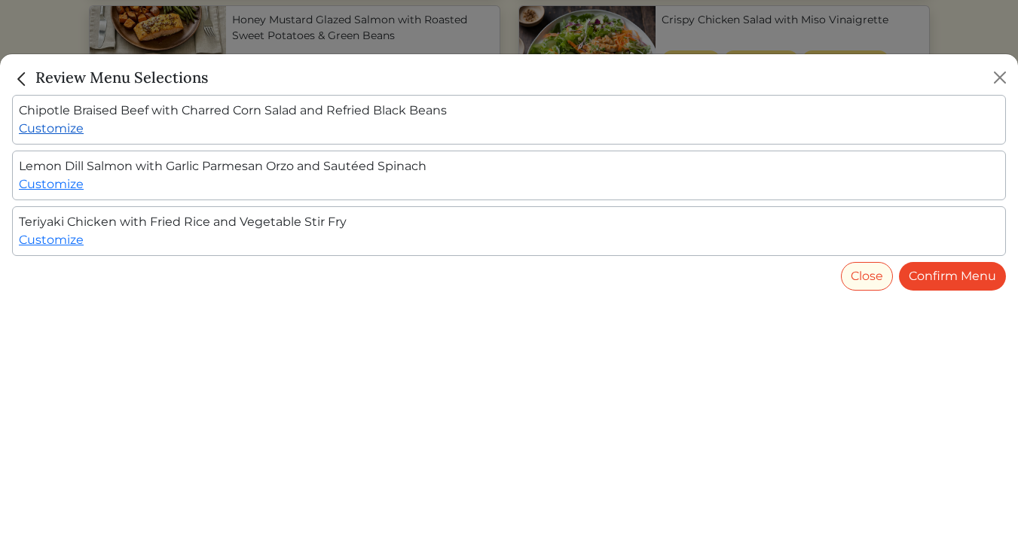
click at [58, 127] on link "Customize" at bounding box center [51, 128] width 65 height 14
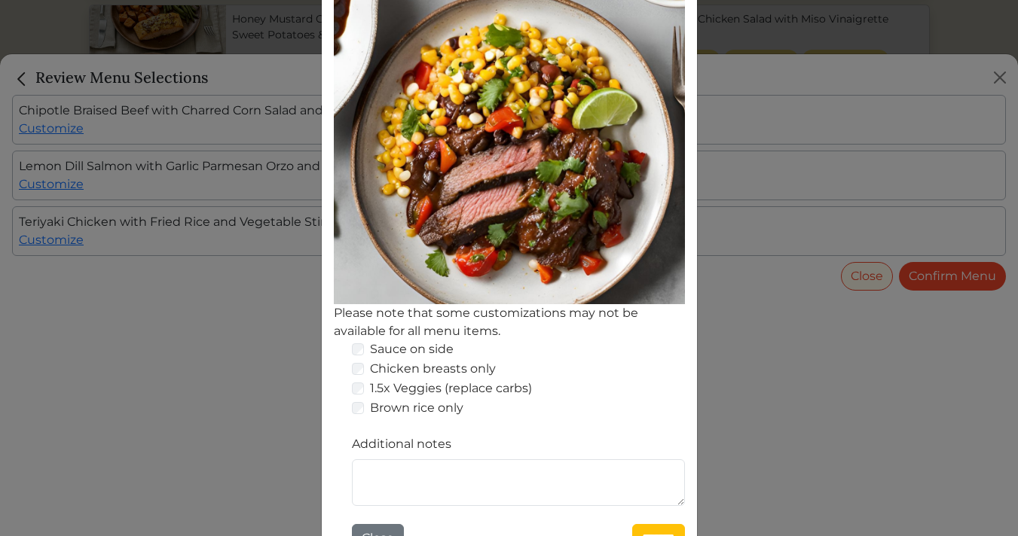
scroll to position [228, 0]
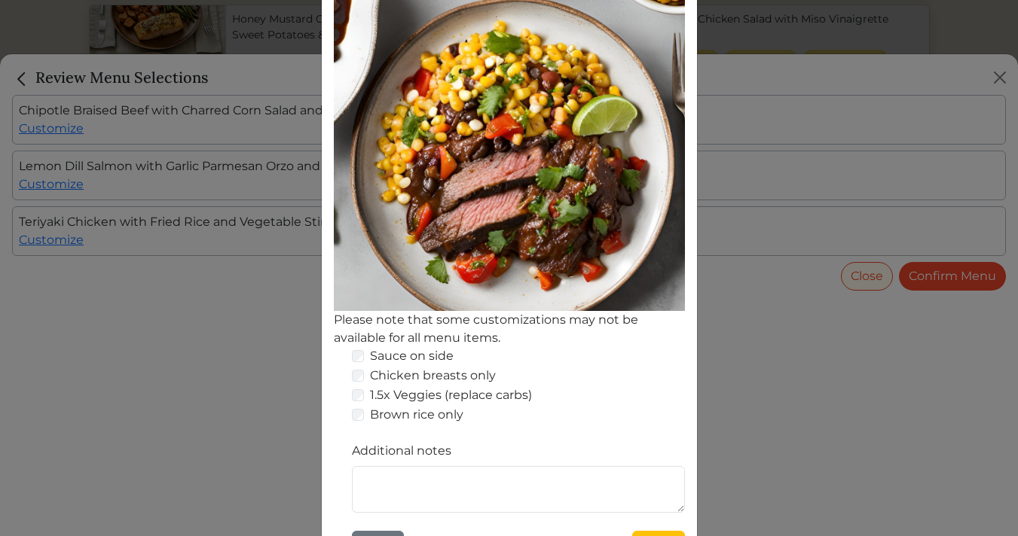
click at [124, 111] on div "Customize Chipotle Braised Beef with Charred Corn Salad and Refried Black Beans…" at bounding box center [509, 268] width 1018 height 536
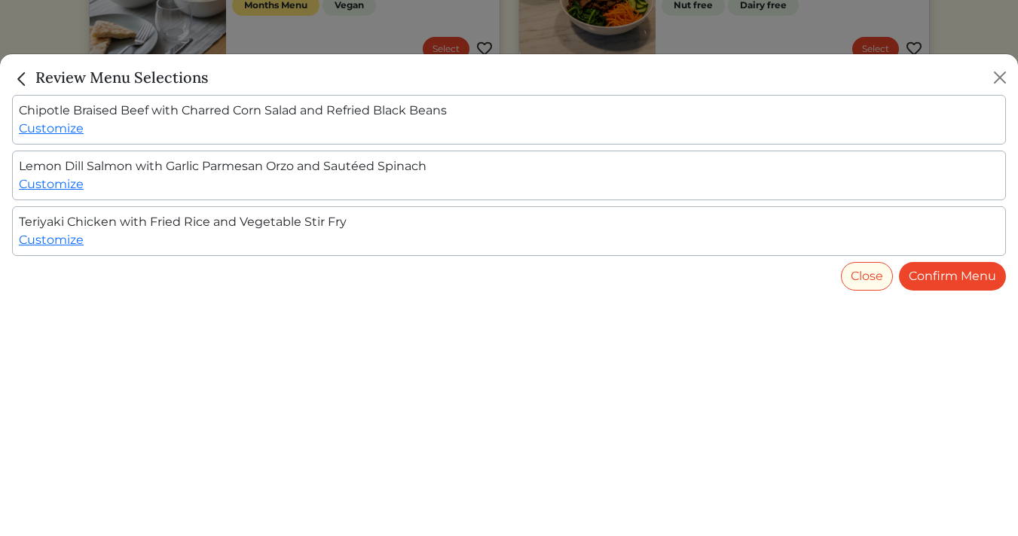
click at [124, 111] on div "Chipotle Braised Beef with Charred Corn Salad and Refried Black Beans Customize" at bounding box center [508, 120] width 993 height 50
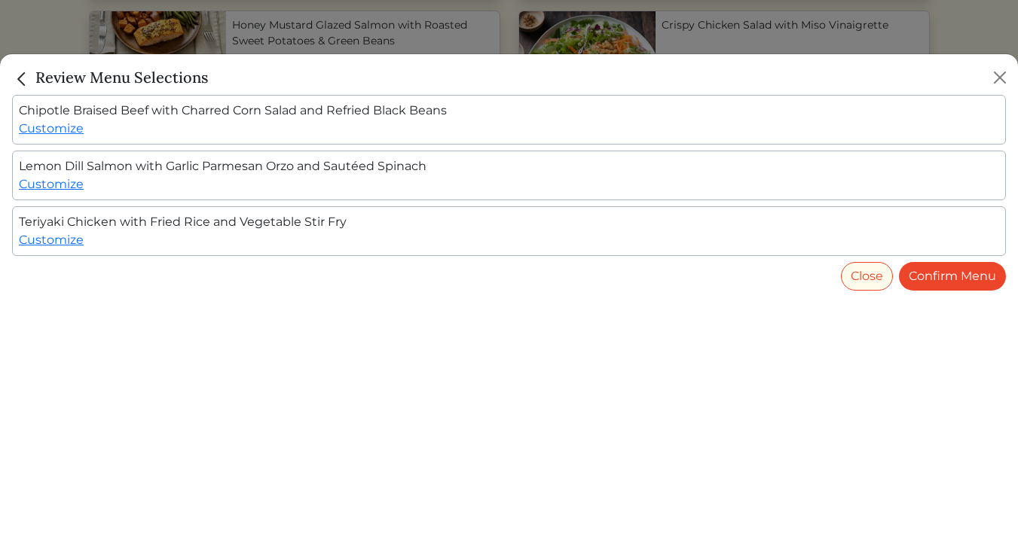
scroll to position [1335, 0]
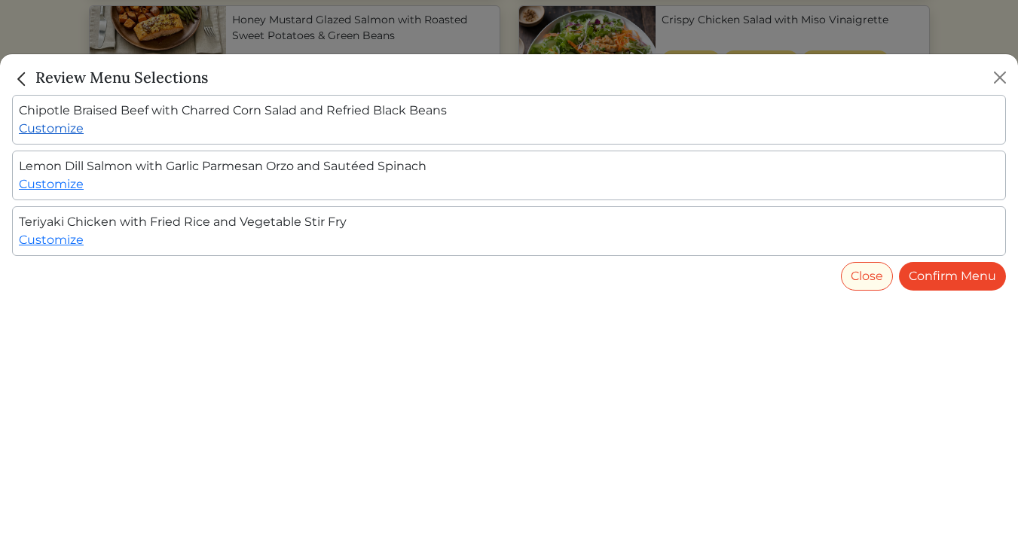
click at [65, 128] on link "Customize" at bounding box center [51, 128] width 65 height 14
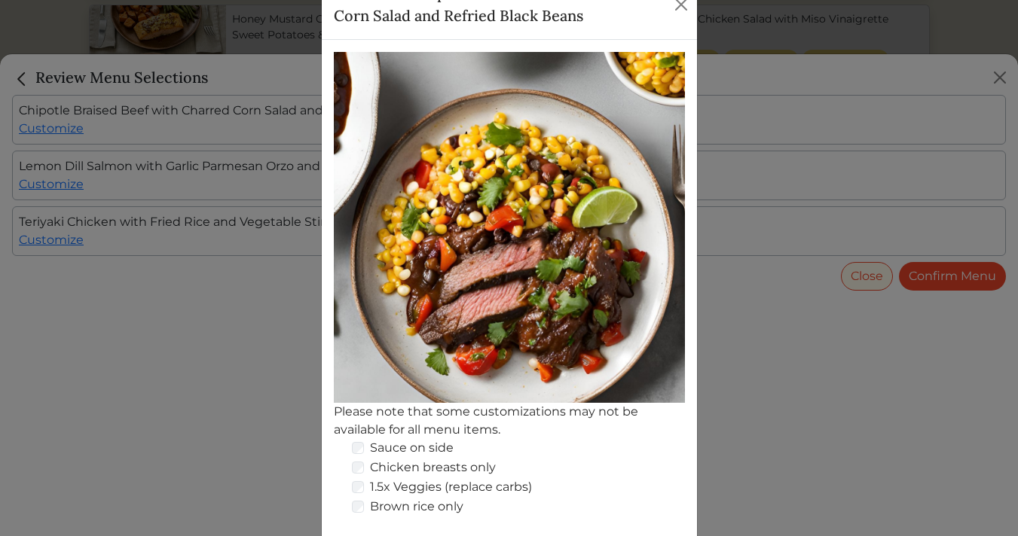
scroll to position [266, 0]
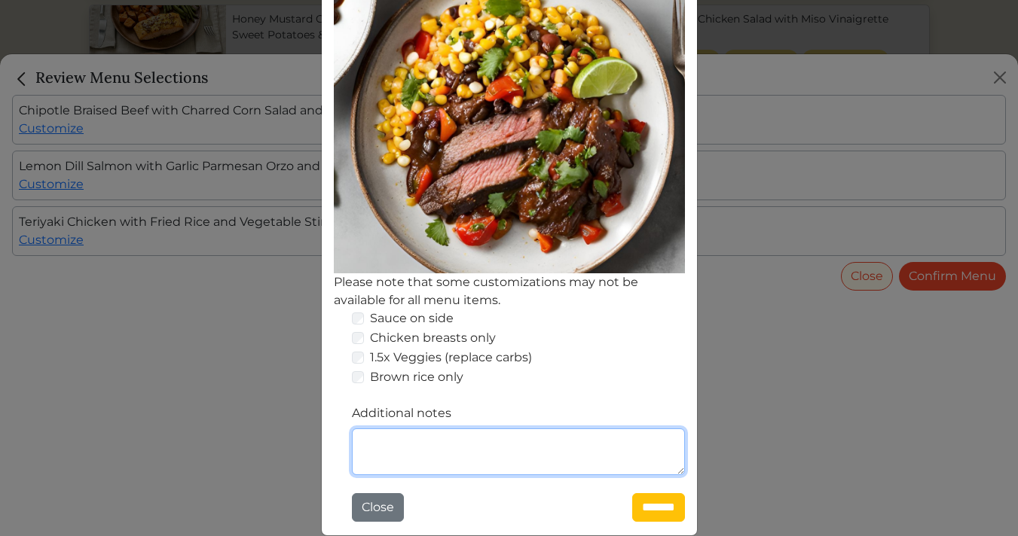
click at [450, 451] on textarea "Additional notes" at bounding box center [518, 452] width 333 height 47
type textarea "**********"
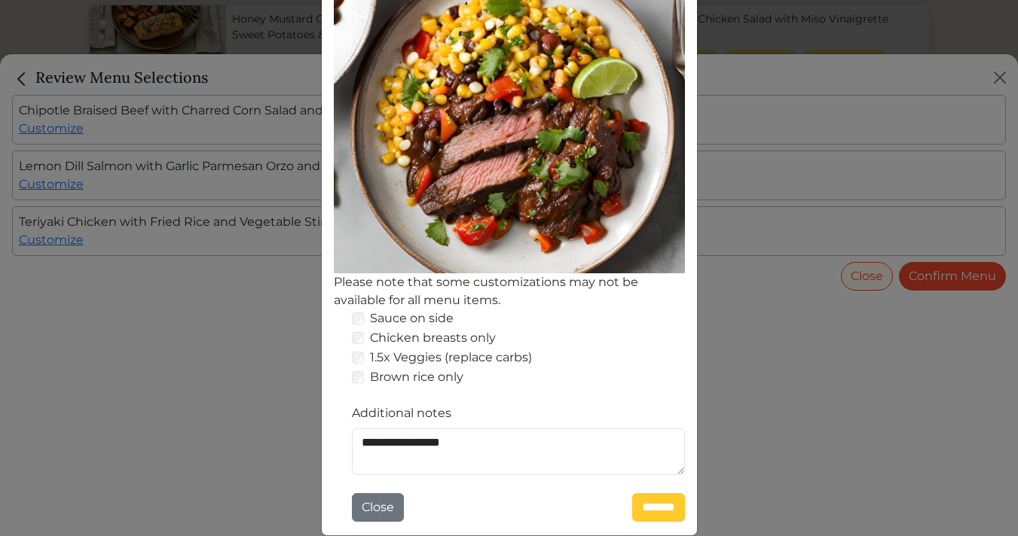
click at [646, 493] on input "*******" at bounding box center [658, 507] width 53 height 29
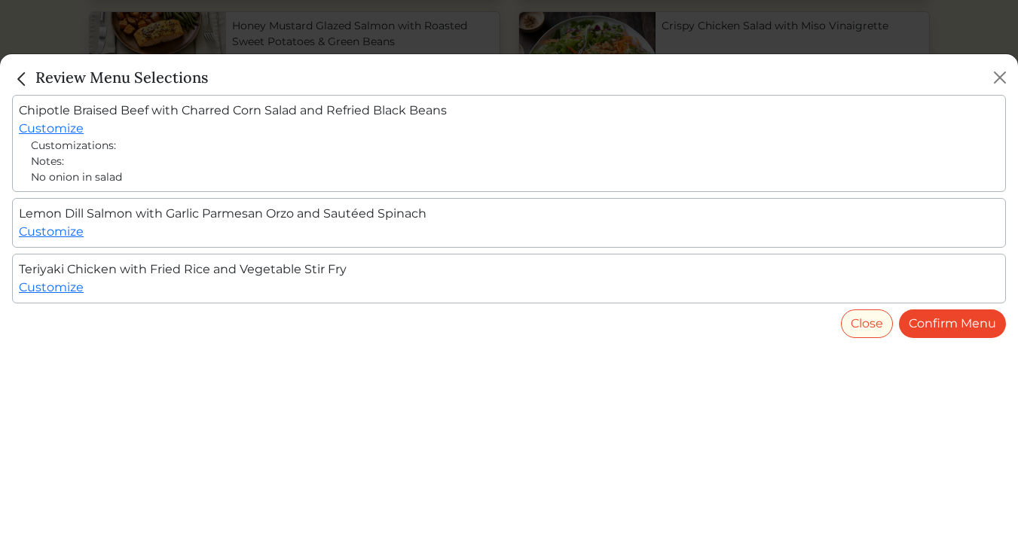
scroll to position [1335, 0]
click at [54, 234] on link "Customize" at bounding box center [51, 231] width 65 height 14
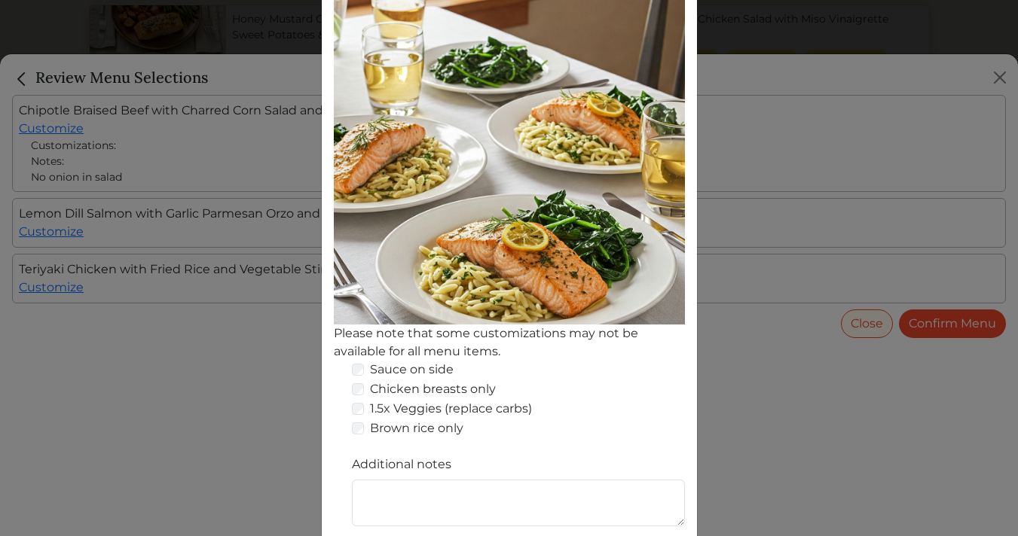
scroll to position [240, 0]
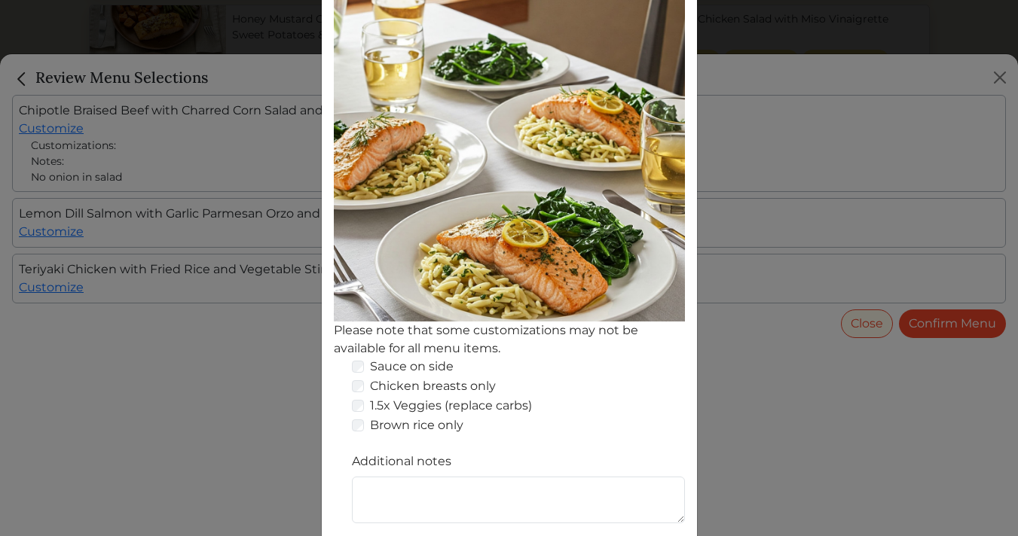
click at [206, 349] on div "Customize Lemon [PERSON_NAME] Salmon with Garlic Parmesan Orzo and Sautéed Spin…" at bounding box center [509, 268] width 1018 height 536
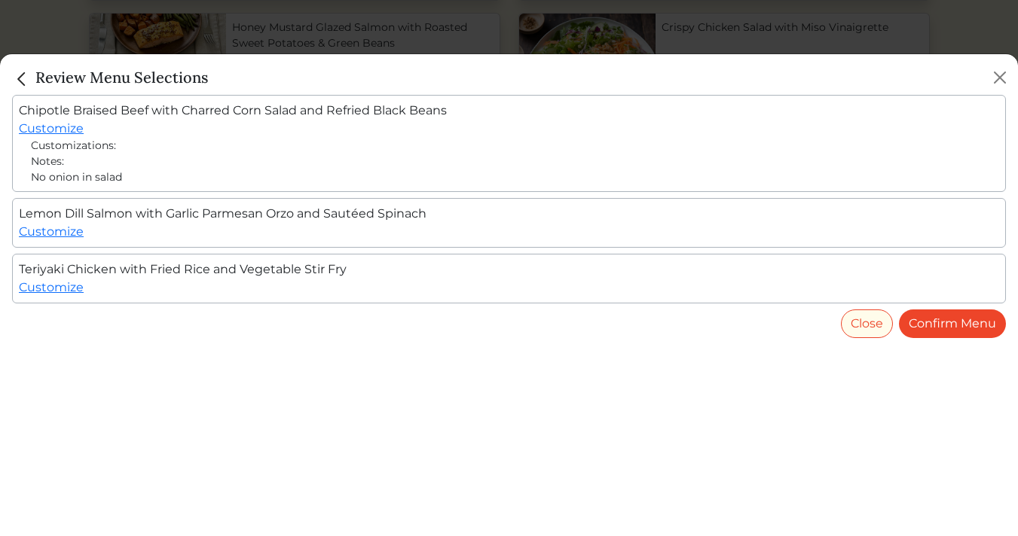
scroll to position [1335, 0]
click at [50, 294] on link "Customize" at bounding box center [51, 287] width 65 height 14
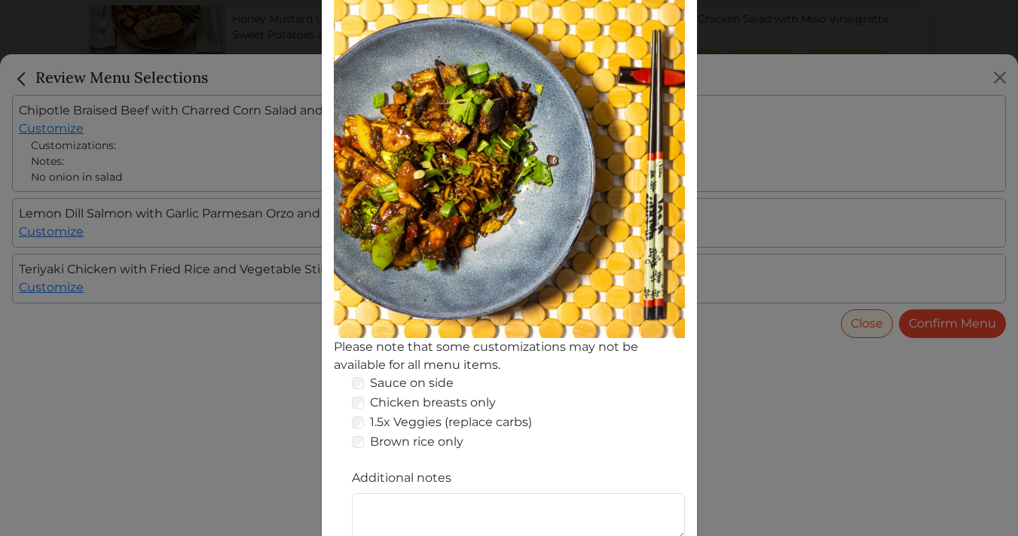
scroll to position [266, 0]
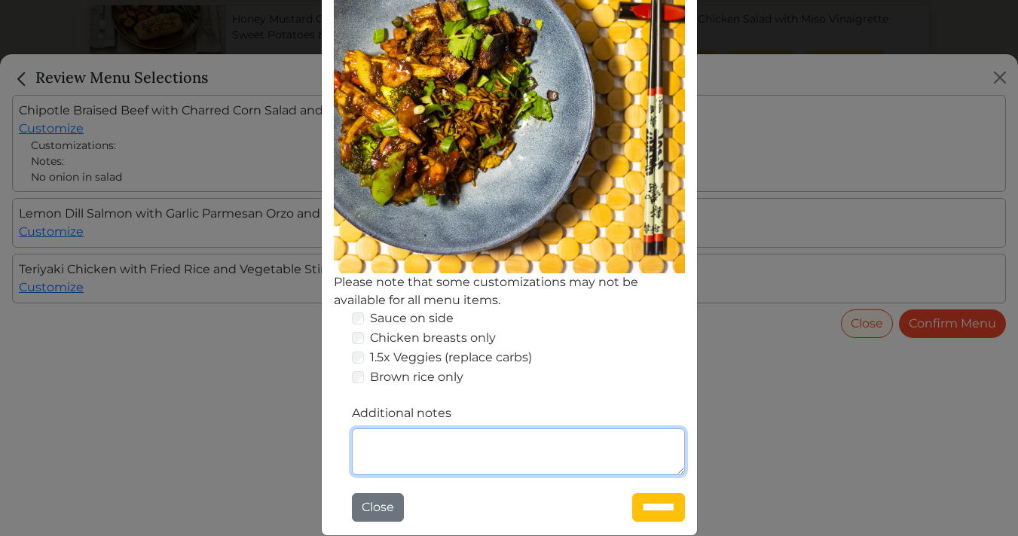
click at [420, 436] on textarea "Additional notes" at bounding box center [518, 452] width 333 height 47
type textarea "**********"
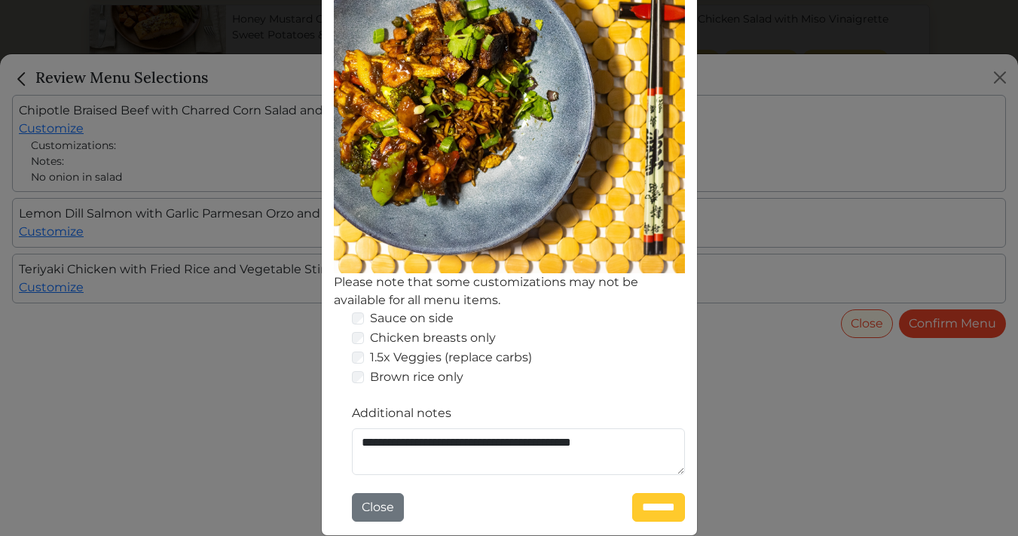
click at [632, 511] on input "*******" at bounding box center [658, 507] width 53 height 29
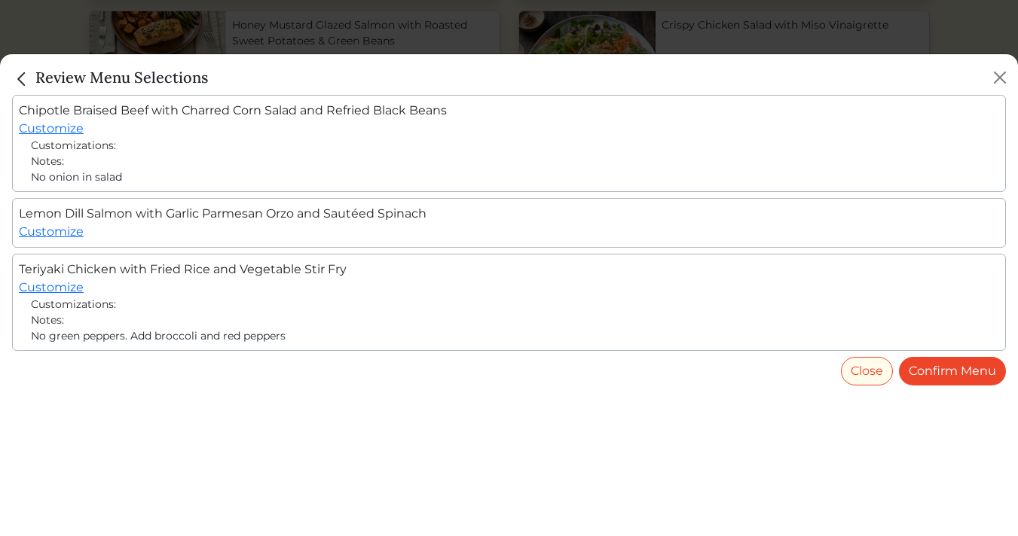
scroll to position [1335, 0]
click at [952, 368] on link "Confirm Menu" at bounding box center [952, 371] width 107 height 29
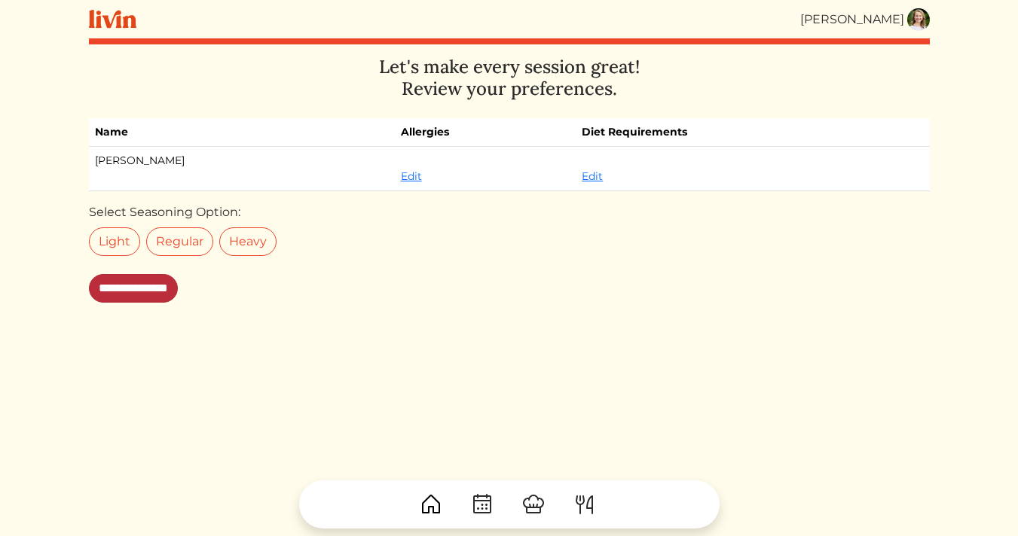
click at [155, 283] on input "**********" at bounding box center [133, 288] width 89 height 29
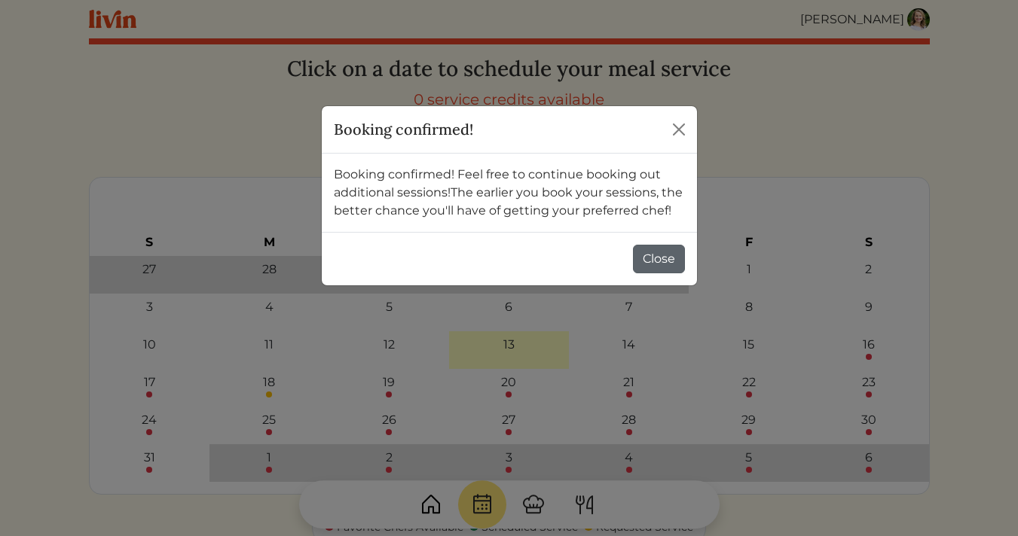
click at [658, 256] on button "Close" at bounding box center [659, 259] width 52 height 29
